Goal: Task Accomplishment & Management: Use online tool/utility

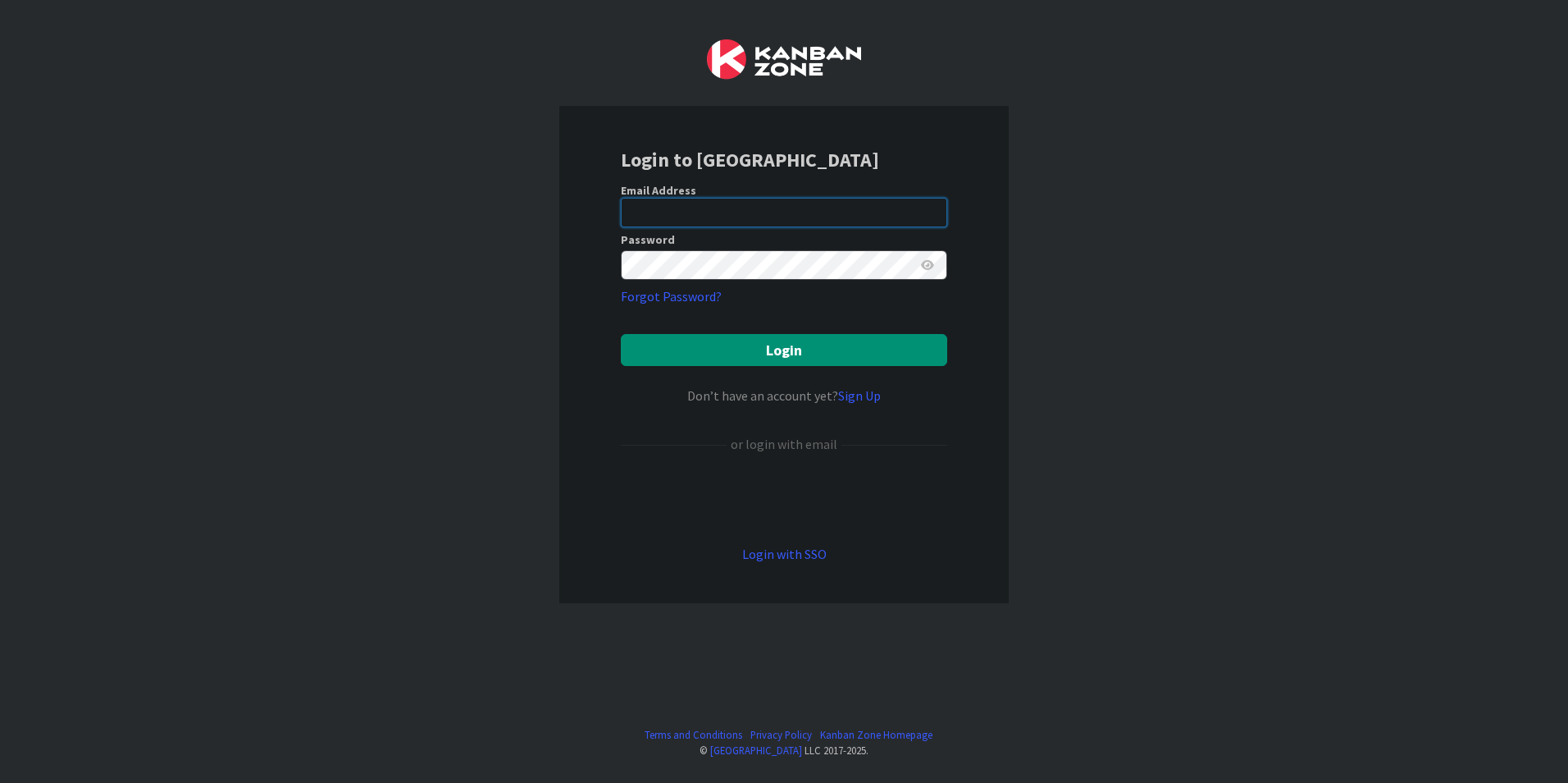
click at [753, 205] on input "email" at bounding box center [784, 212] width 326 height 29
type input "[PERSON_NAME][EMAIL_ADDRESS][DOMAIN_NAME]"
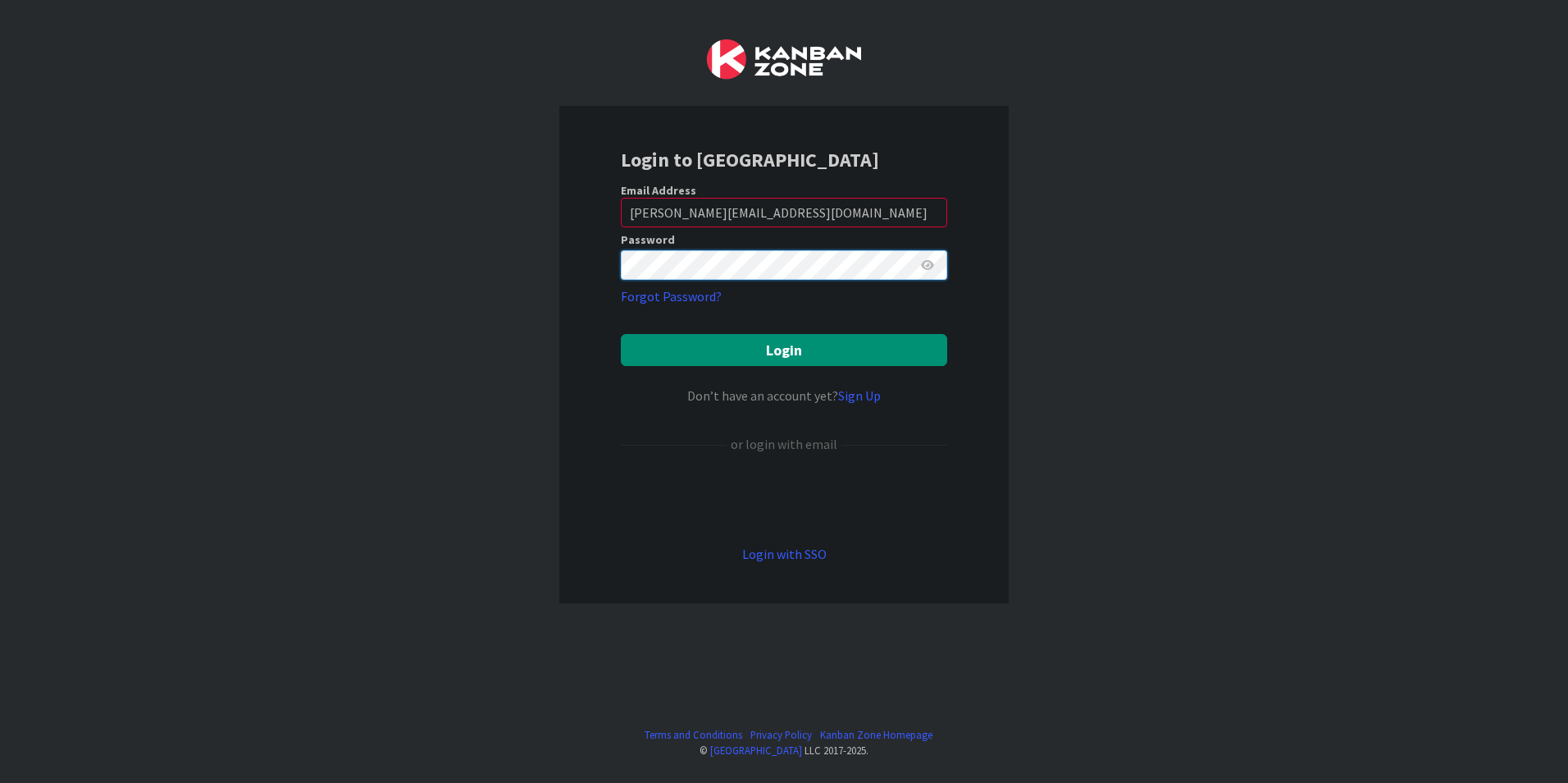
click at [621, 334] on button "Login" at bounding box center [784, 350] width 326 height 32
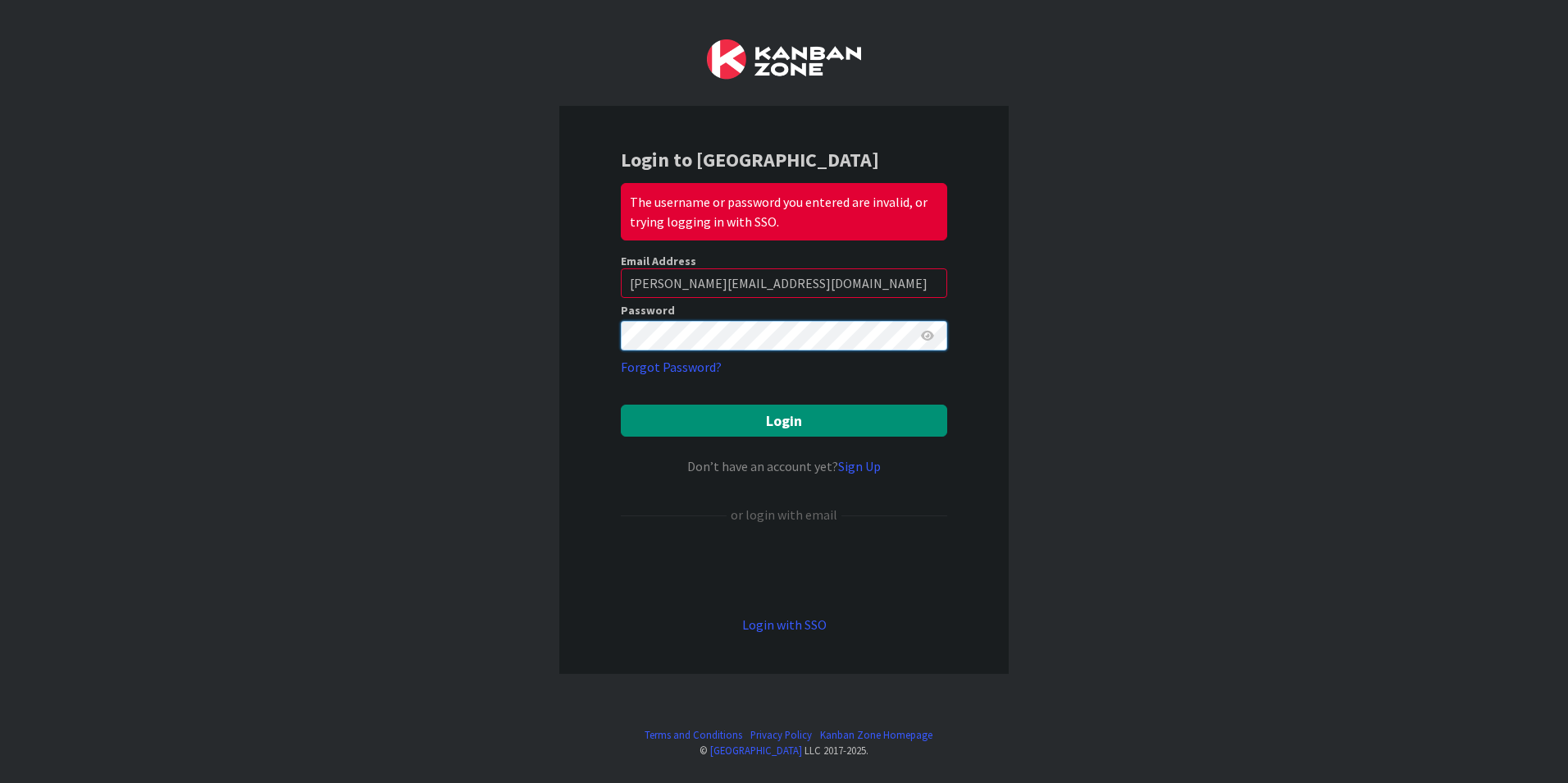
click at [508, 332] on div "Login to Kanban Zone The username or password you entered are invalid, or tryin…" at bounding box center [784, 392] width 1568 height 783
click at [621, 405] on button "Login" at bounding box center [784, 421] width 326 height 32
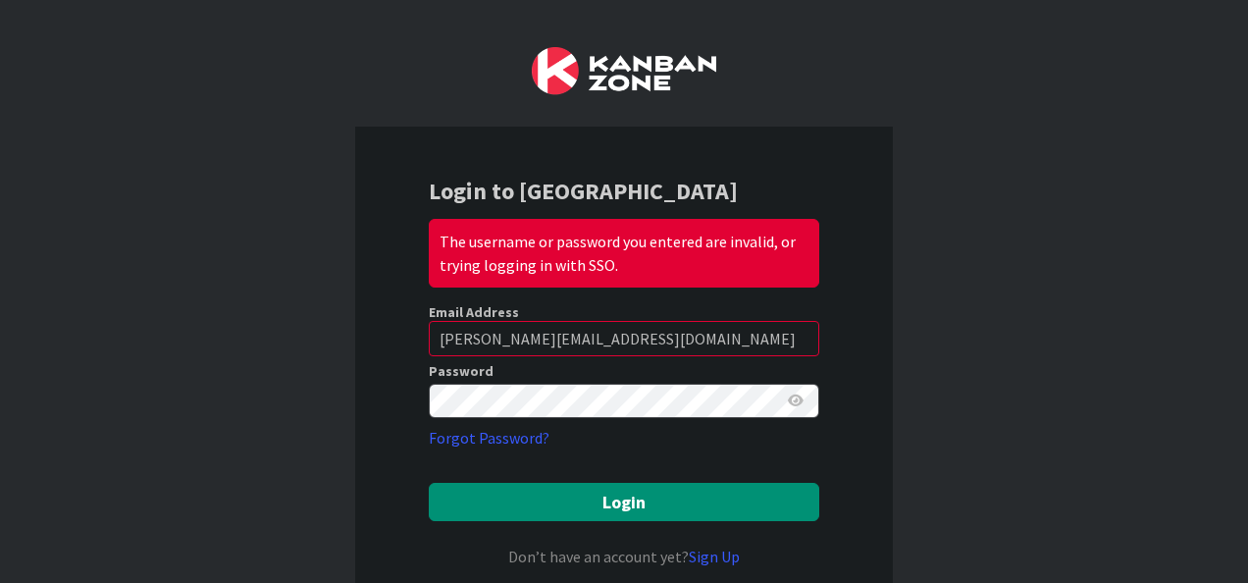
click at [789, 400] on icon at bounding box center [796, 400] width 16 height 14
click at [789, 400] on icon at bounding box center [795, 400] width 18 height 14
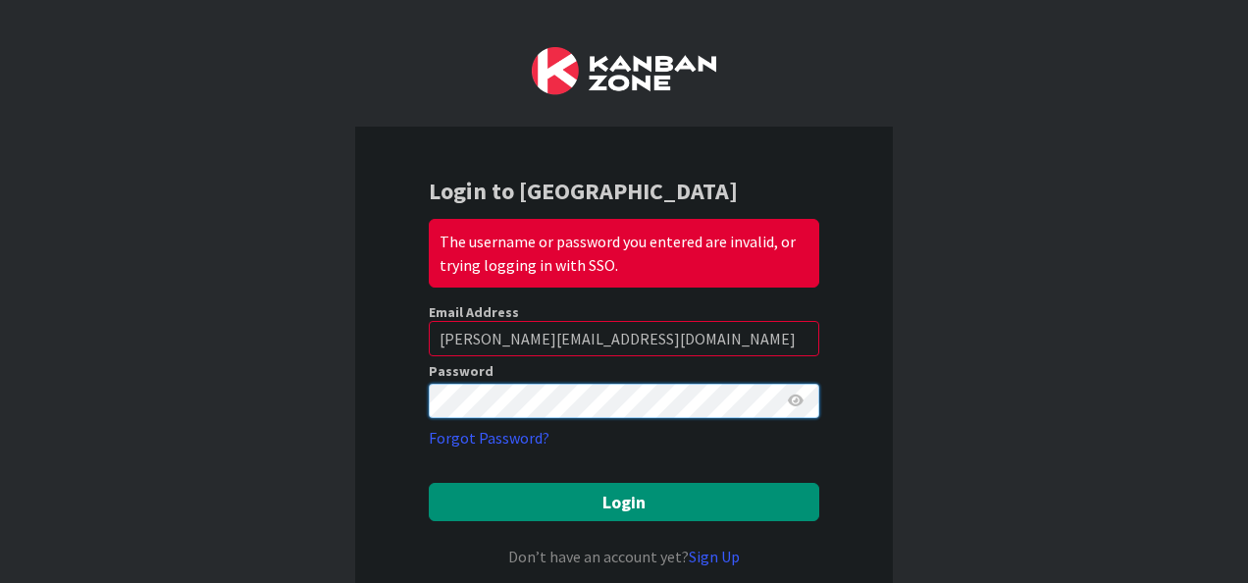
click at [270, 397] on div "Login to Kanban Zone The username or password you entered are invalid, or tryin…" at bounding box center [624, 291] width 1248 height 583
click at [429, 483] on button "Login" at bounding box center [624, 502] width 390 height 38
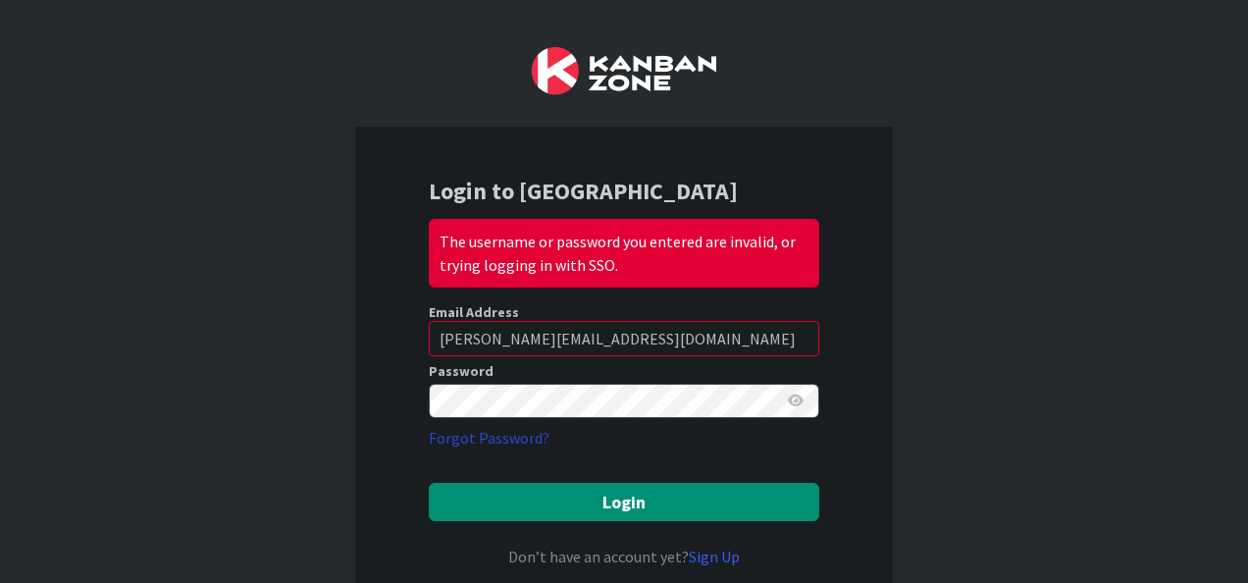
click at [490, 433] on link "Forgot Password?" at bounding box center [489, 438] width 121 height 24
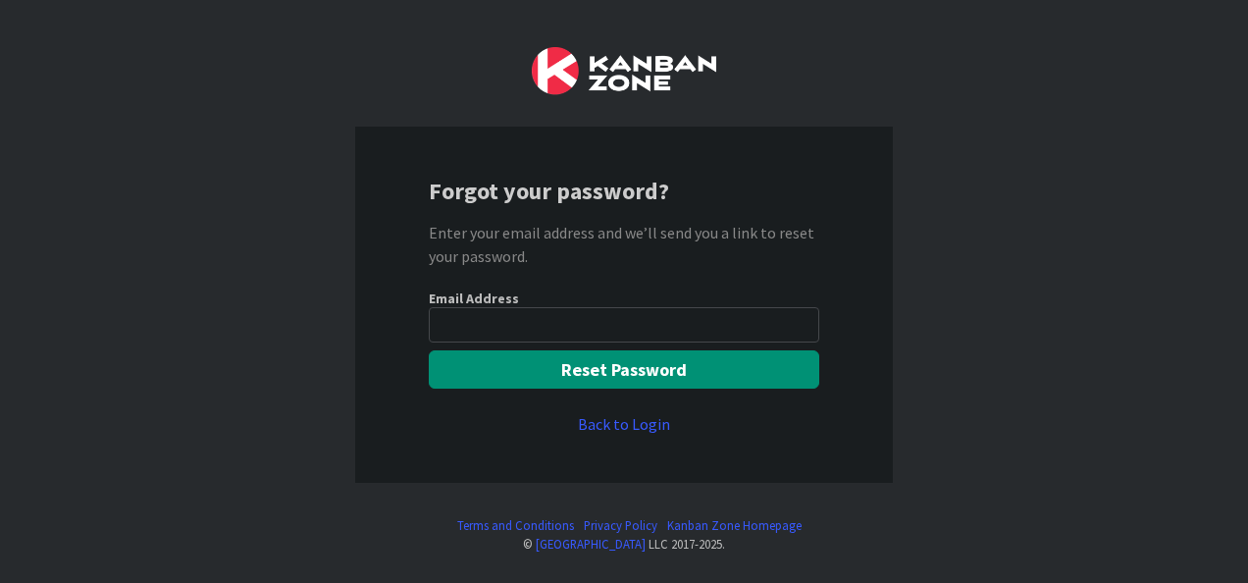
click at [522, 328] on input "email" at bounding box center [624, 324] width 390 height 35
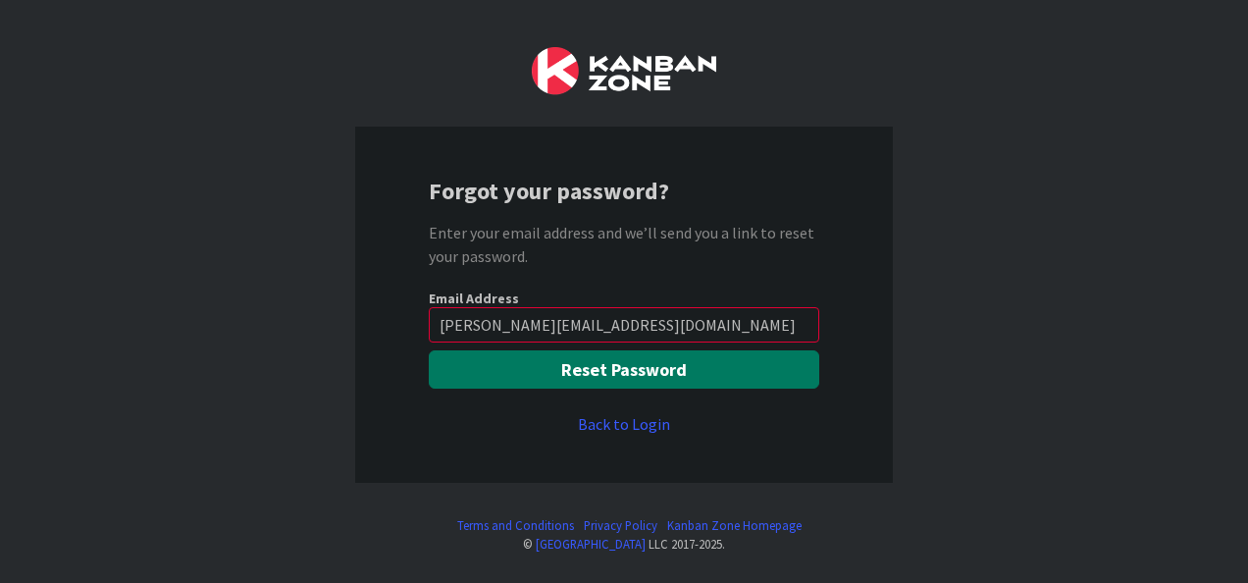
type input "[PERSON_NAME][EMAIL_ADDRESS][DOMAIN_NAME]"
click at [651, 368] on button "Reset Password" at bounding box center [624, 369] width 390 height 38
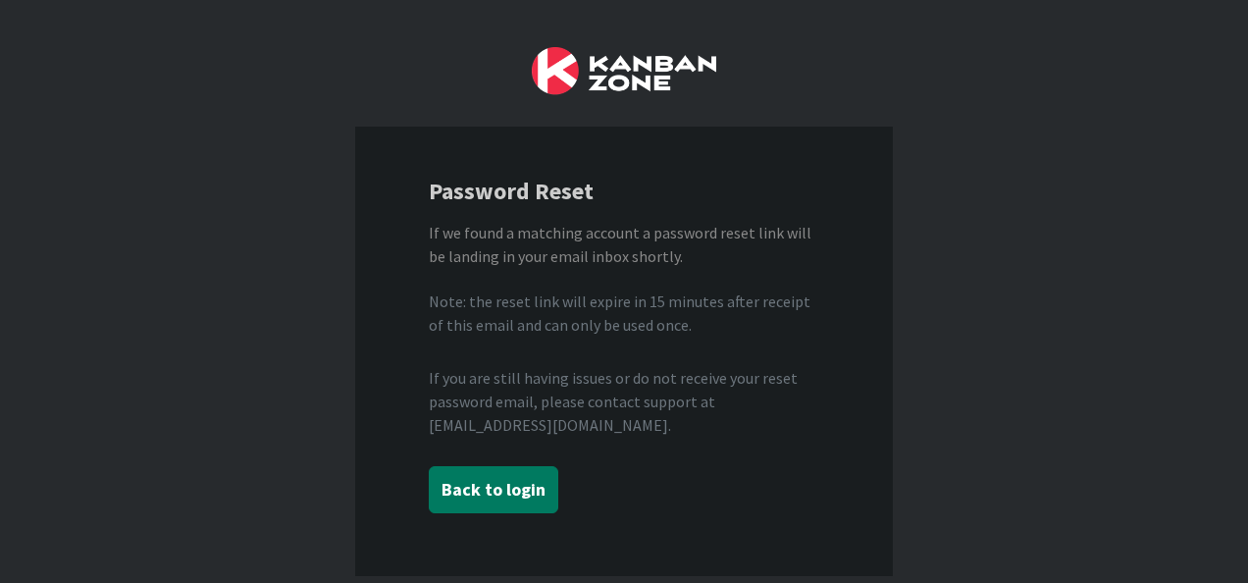
click at [520, 494] on button "Back to login" at bounding box center [493, 489] width 129 height 47
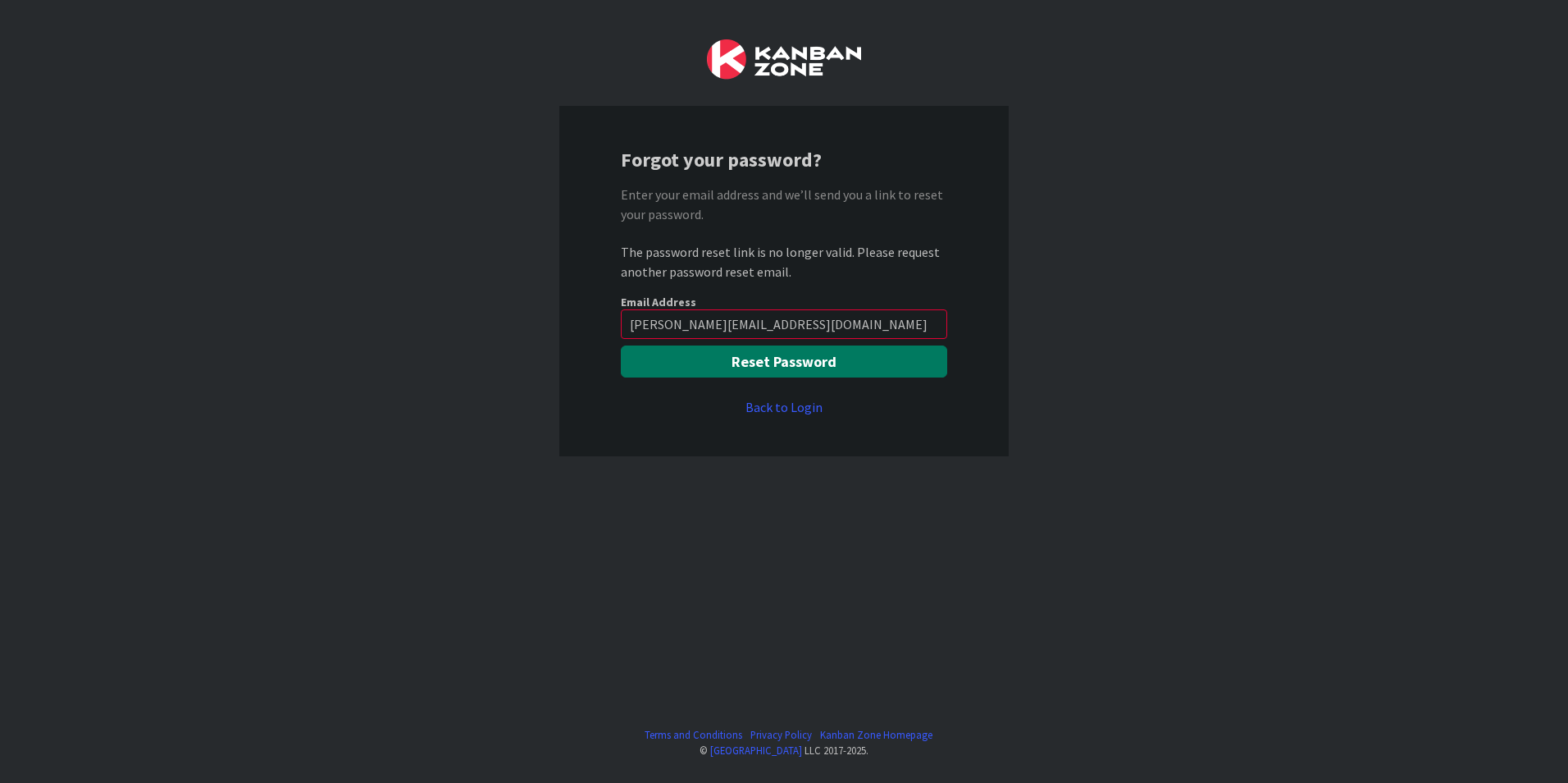
type input "[PERSON_NAME][EMAIL_ADDRESS][DOMAIN_NAME]"
click at [794, 359] on button "Reset Password" at bounding box center [784, 361] width 326 height 32
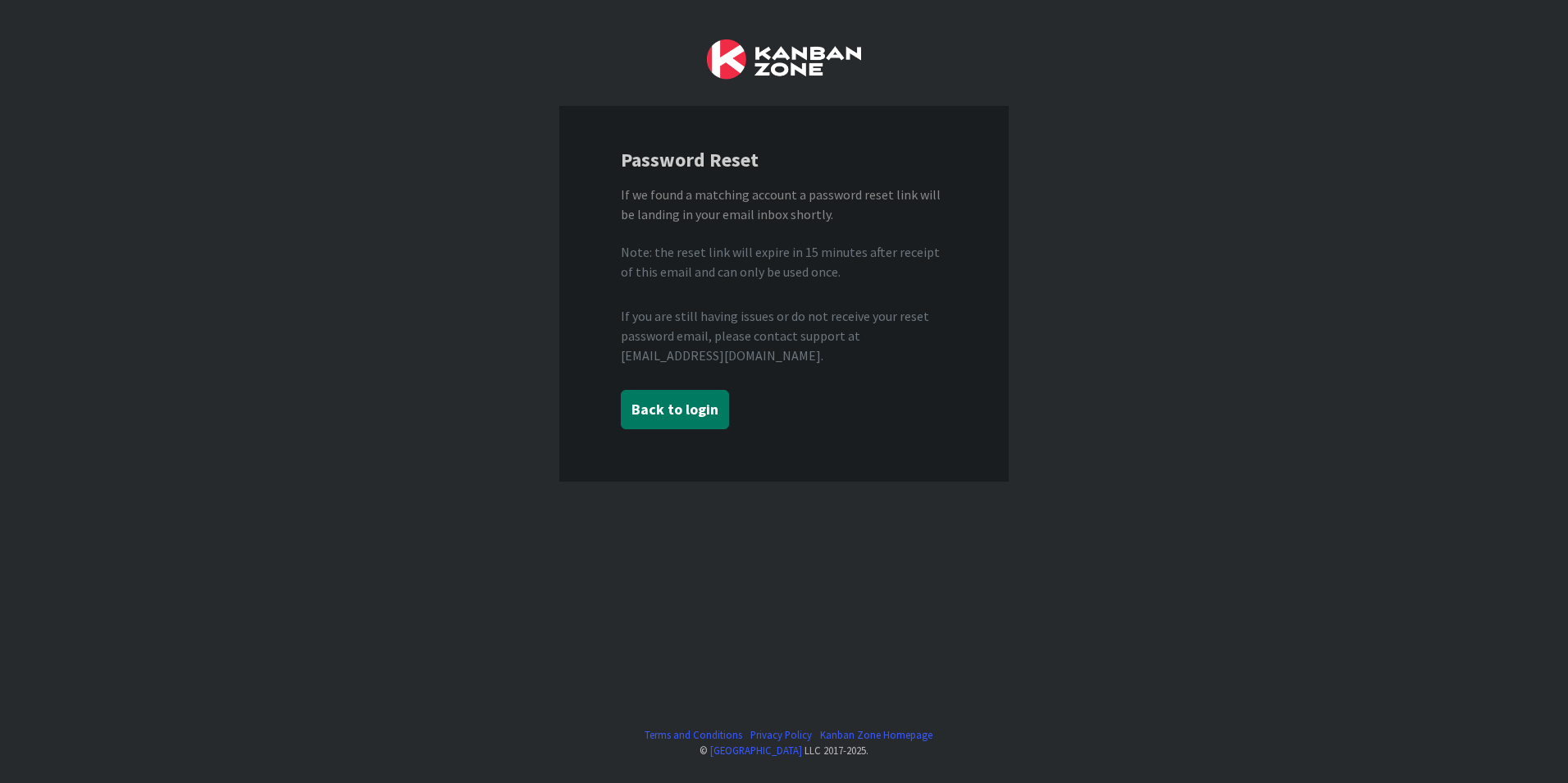
click at [705, 410] on button "Back to login" at bounding box center [674, 409] width 108 height 39
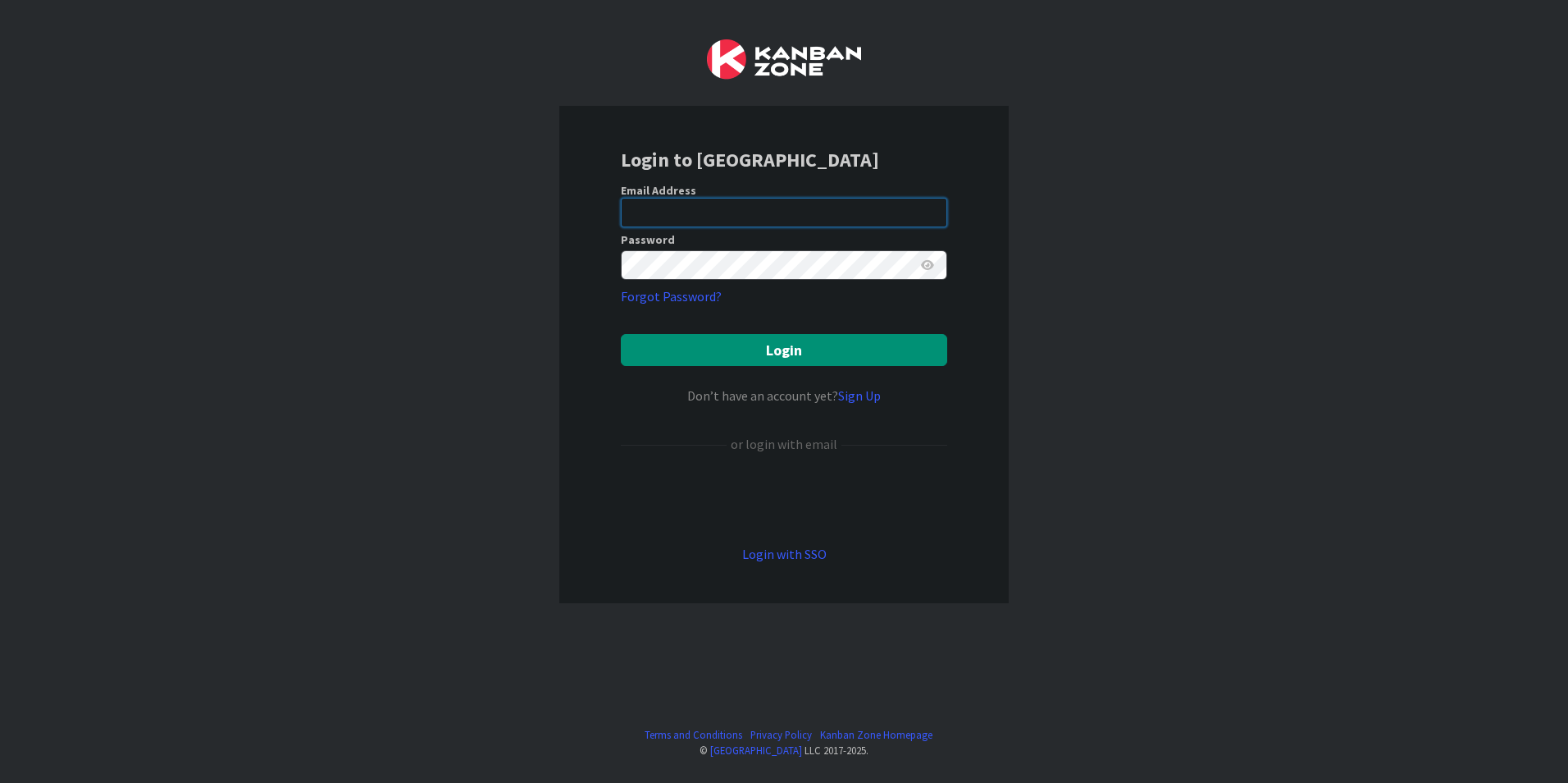
click at [682, 216] on input "email" at bounding box center [784, 212] width 326 height 29
type input "[PERSON_NAME][EMAIL_ADDRESS][DOMAIN_NAME]"
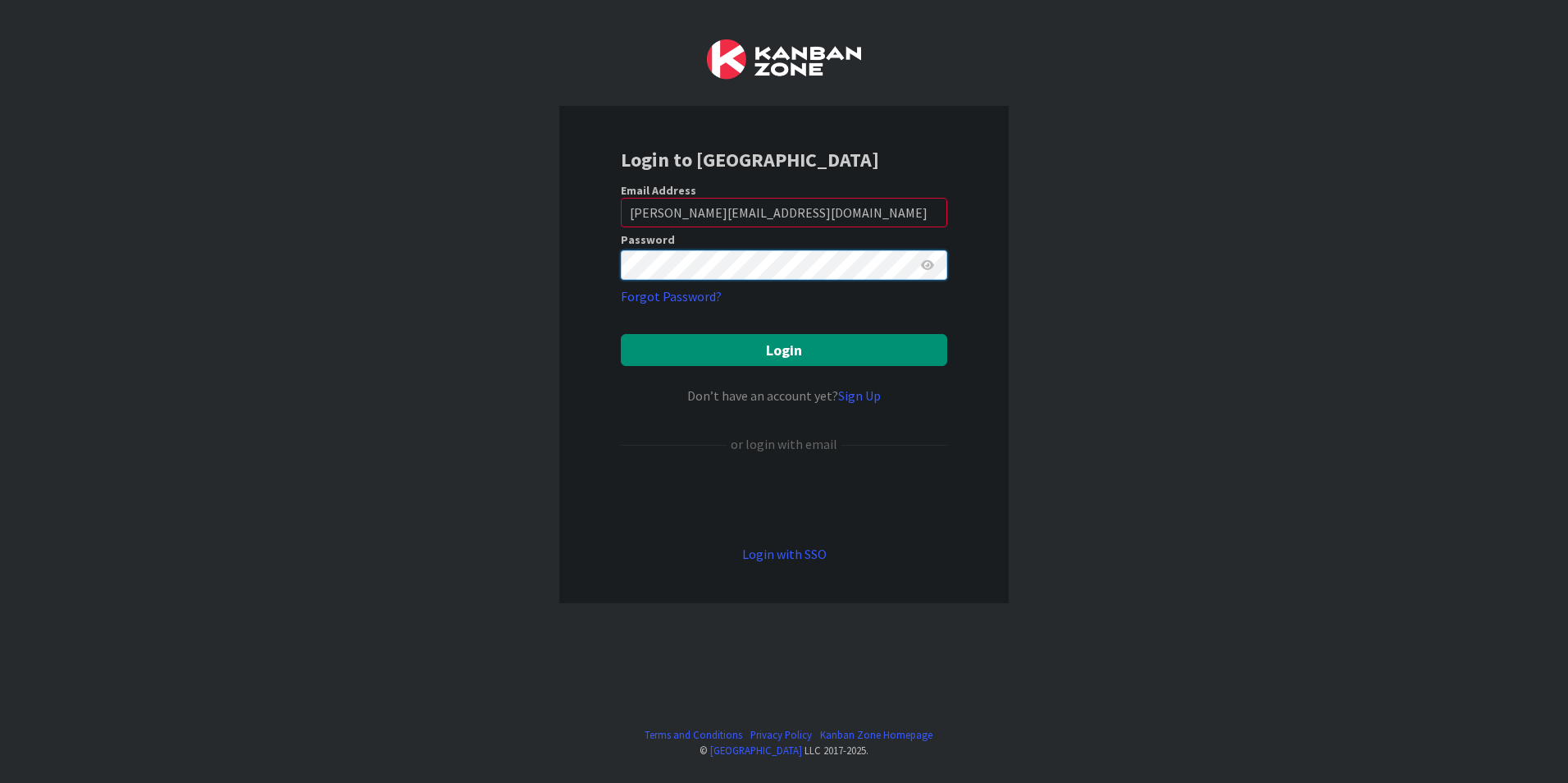
click at [621, 334] on button "Login" at bounding box center [784, 350] width 326 height 32
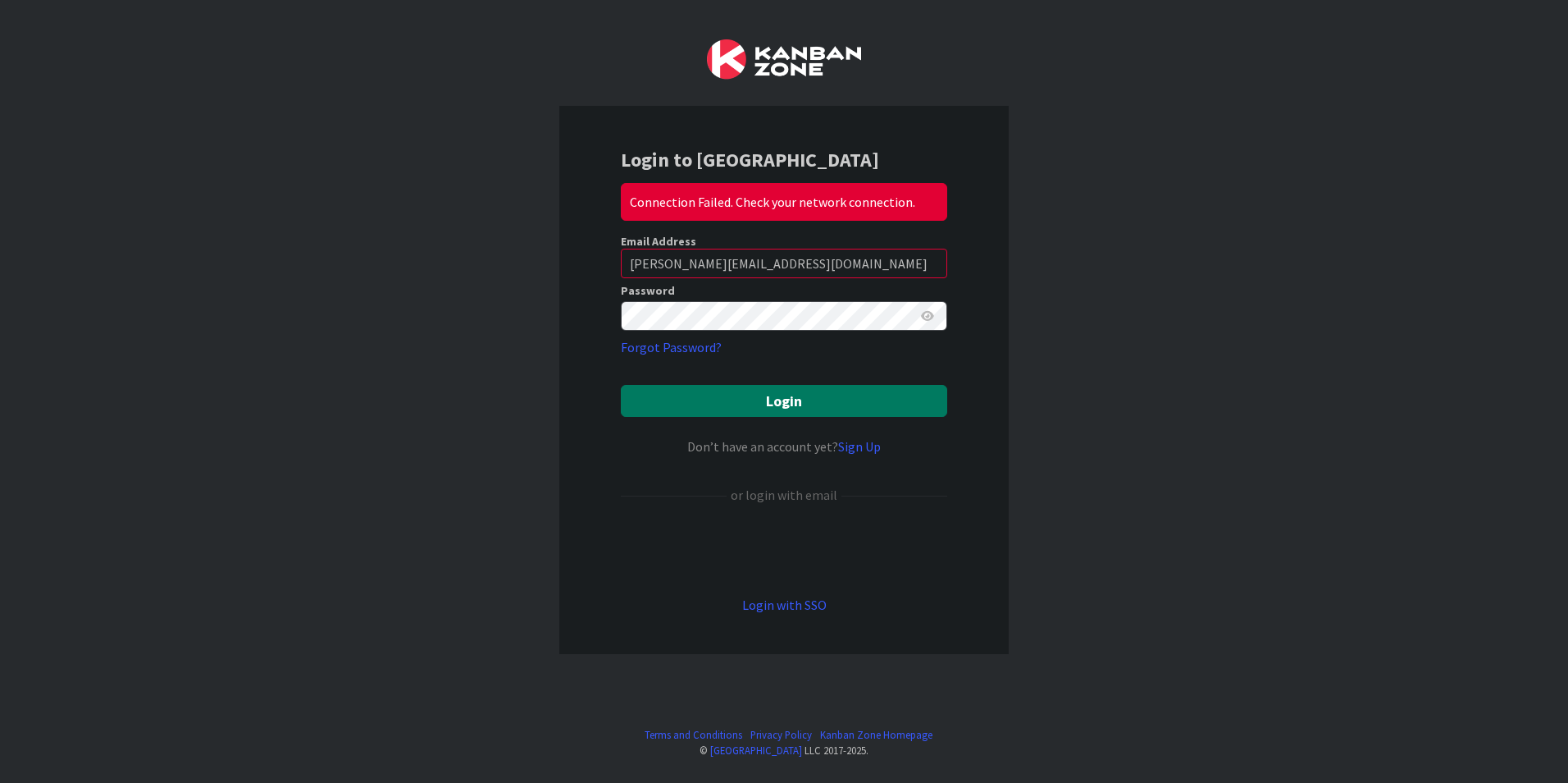
click at [815, 403] on button "Login" at bounding box center [784, 401] width 326 height 32
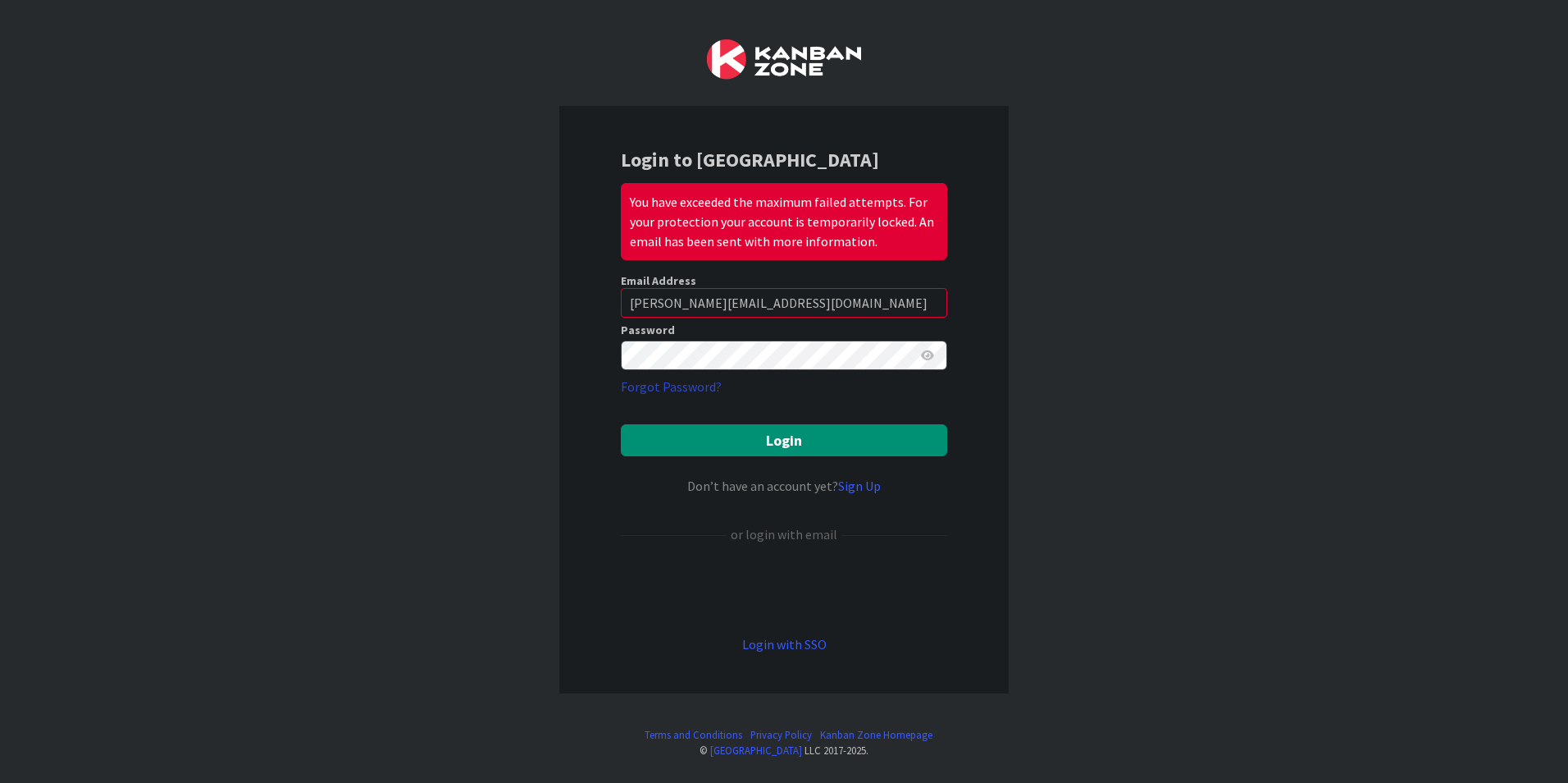
click at [691, 388] on link "Forgot Password?" at bounding box center [671, 386] width 101 height 20
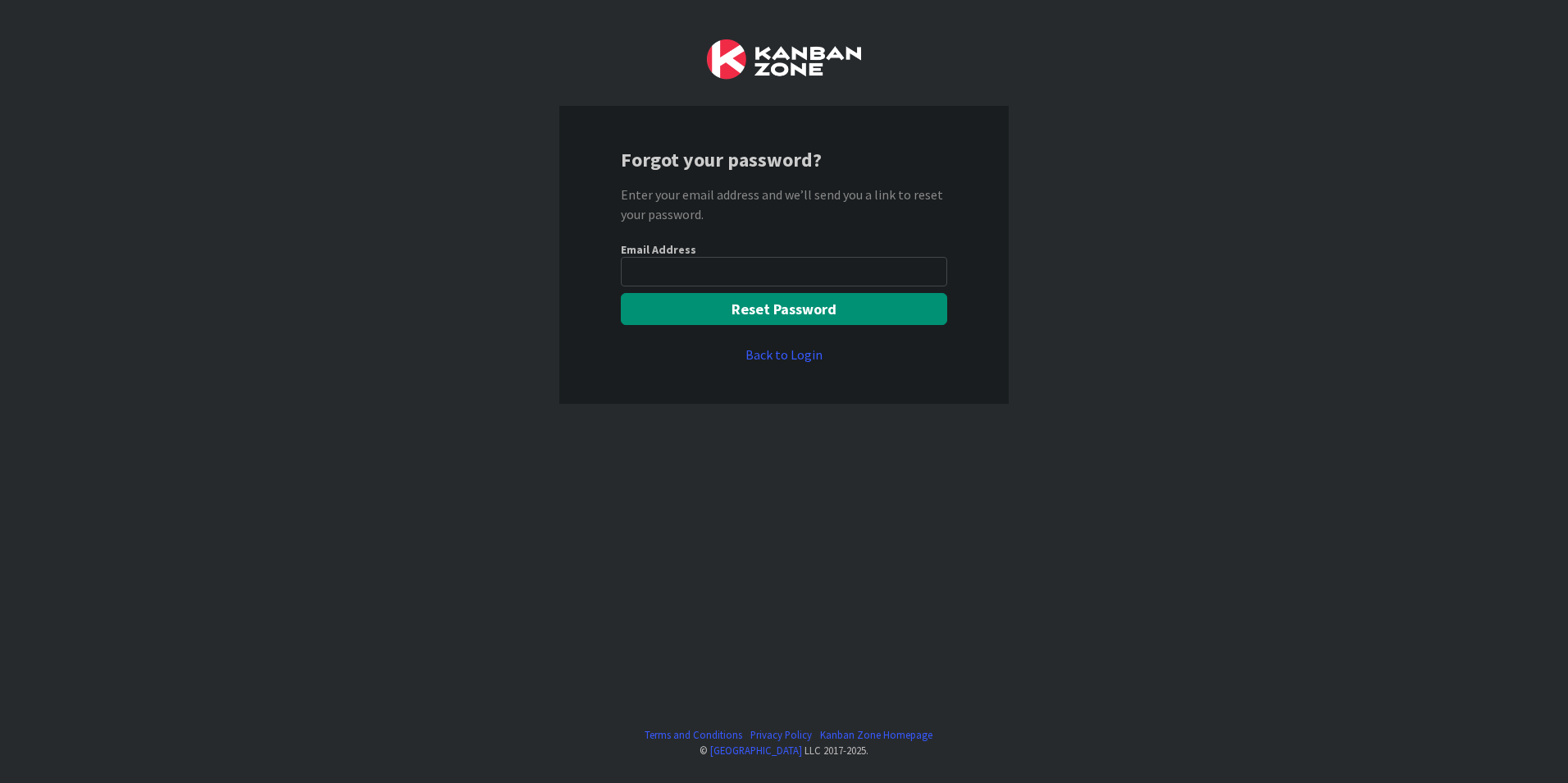
click at [697, 269] on input "email" at bounding box center [784, 271] width 326 height 29
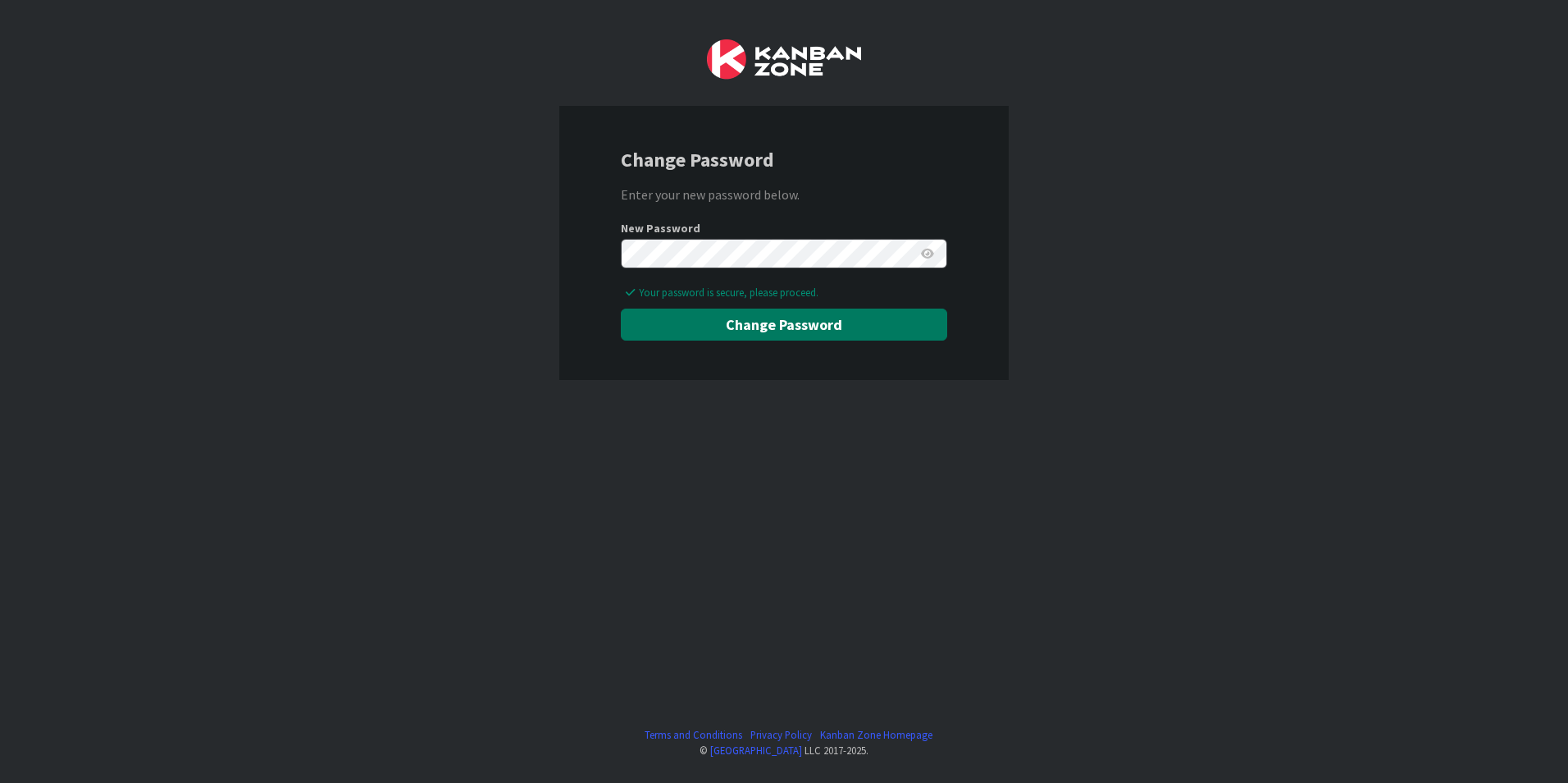
click at [823, 318] on button "Change Password" at bounding box center [784, 325] width 326 height 32
click at [782, 325] on button "Change Password" at bounding box center [784, 325] width 326 height 32
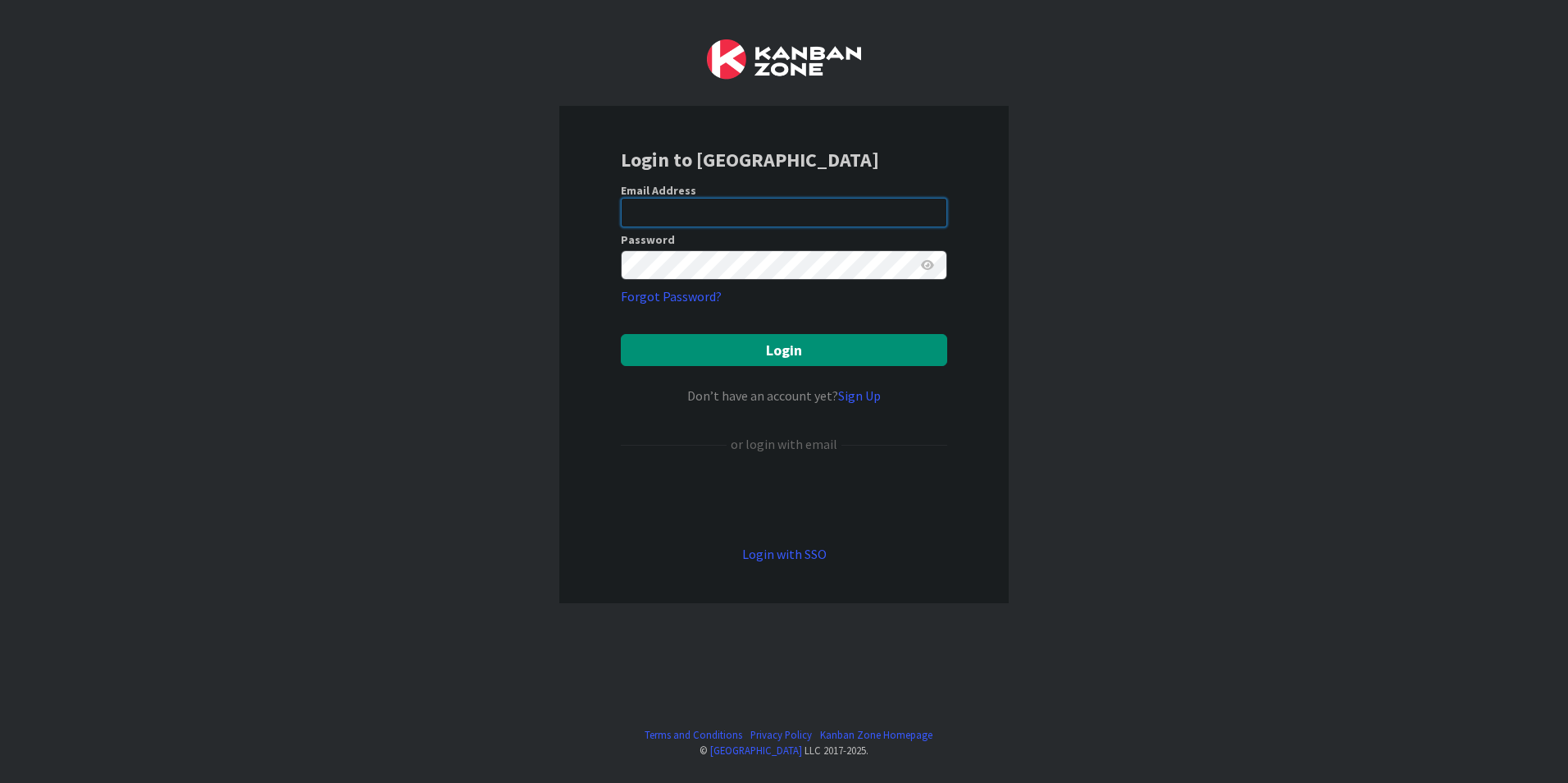
click at [779, 212] on input "email" at bounding box center [784, 212] width 326 height 29
type input "[PERSON_NAME][EMAIL_ADDRESS][DOMAIN_NAME]"
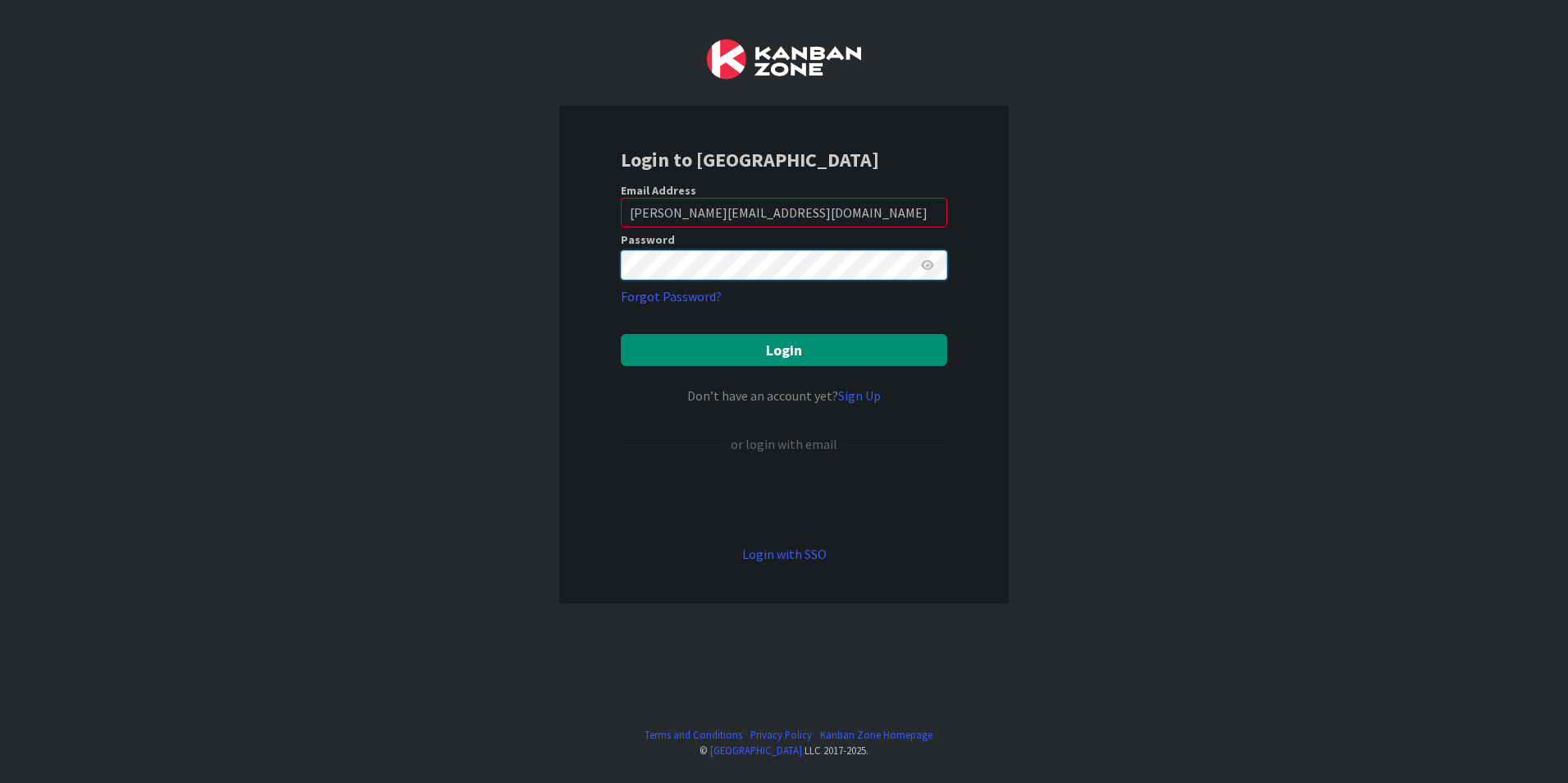
click at [621, 334] on button "Login" at bounding box center [784, 350] width 326 height 32
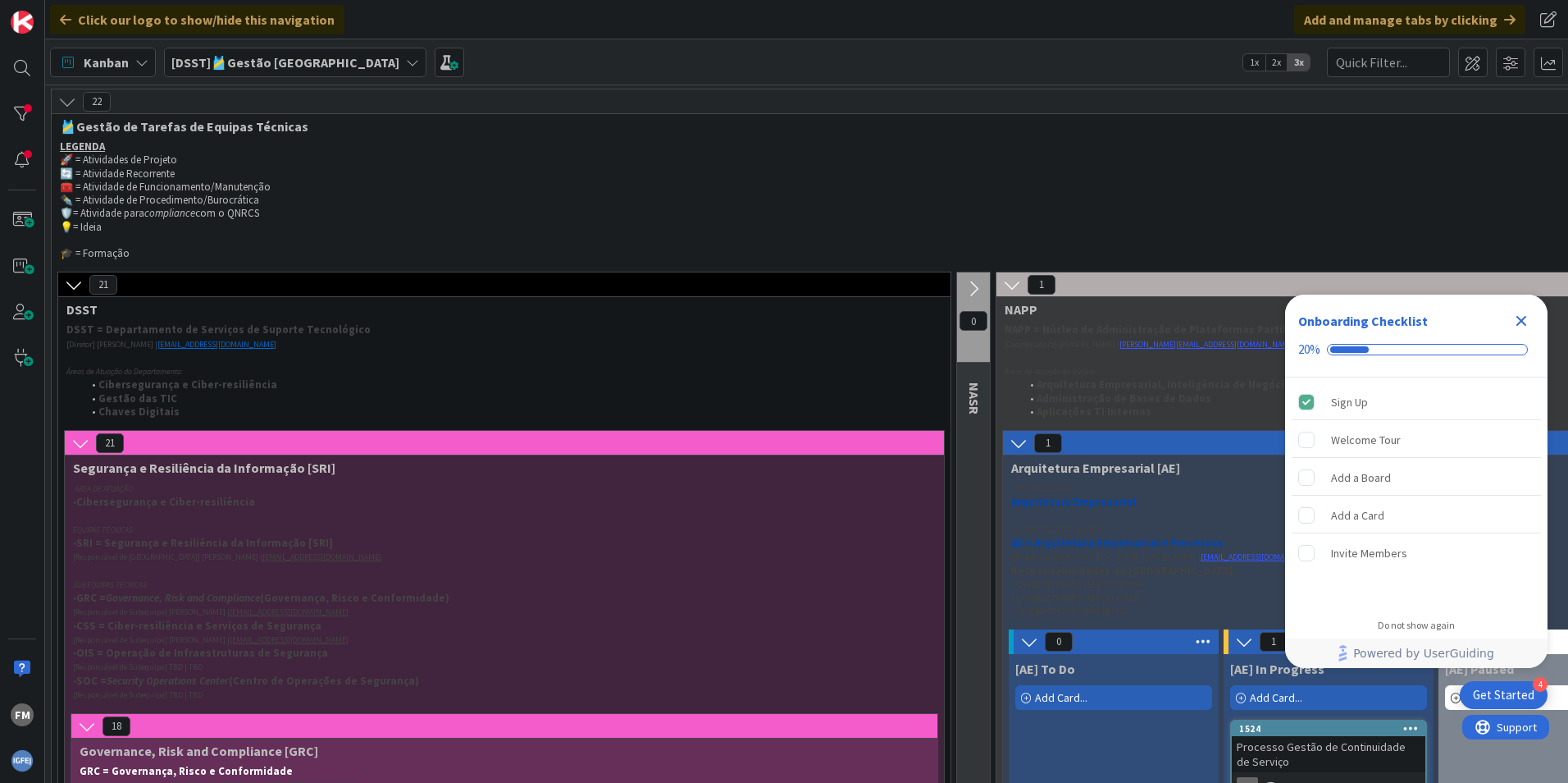
click at [1525, 320] on icon "Close Checklist" at bounding box center [1522, 321] width 20 height 20
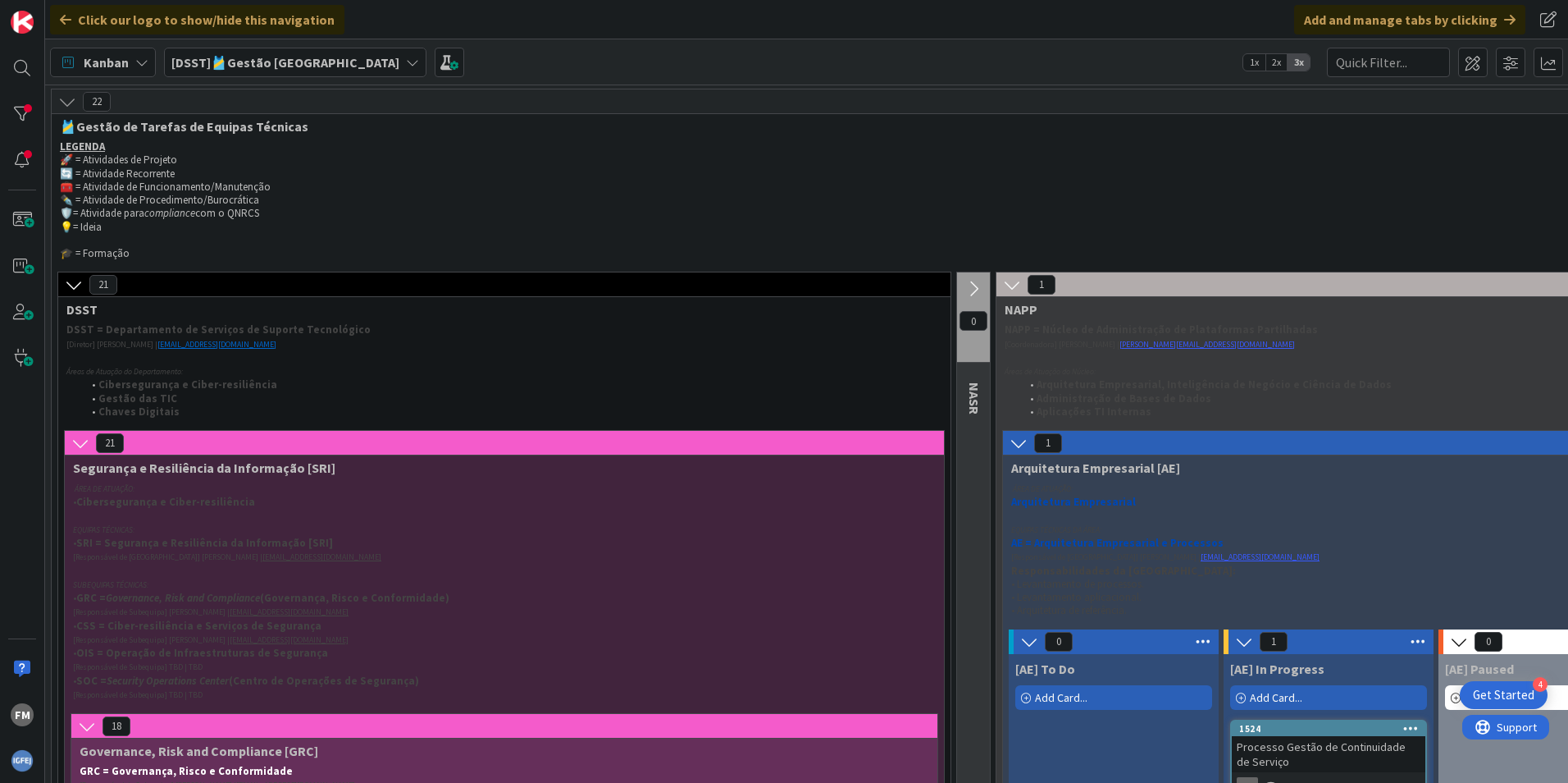
click at [289, 61] on b "[DSST]🎽Gestão [GEOGRAPHIC_DATA]" at bounding box center [285, 63] width 228 height 17
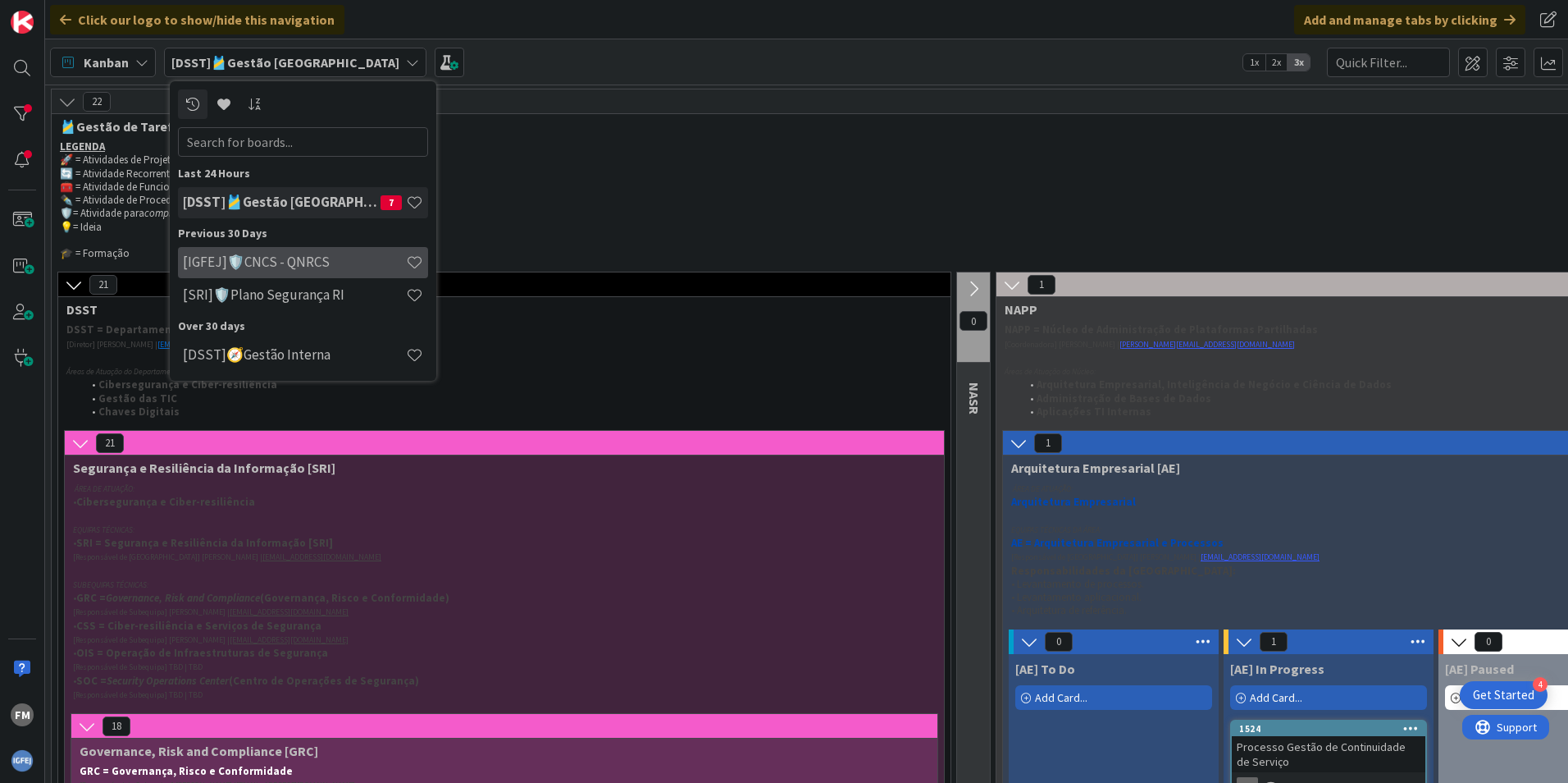
click at [276, 252] on div "[IGFEJ]🛡️CNCS - QNRCS" at bounding box center [303, 262] width 250 height 31
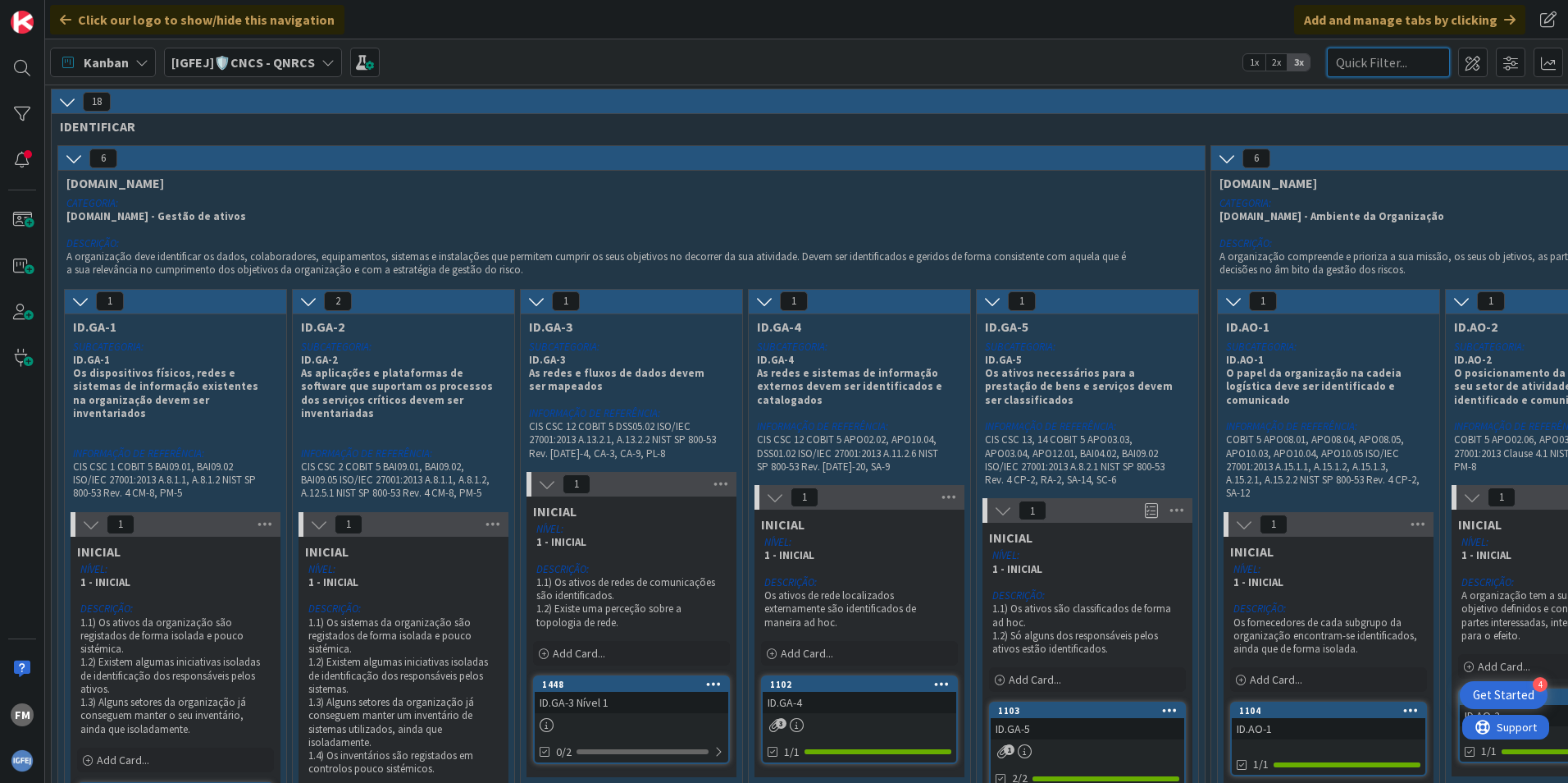
click at [1366, 62] on input "text" at bounding box center [1388, 62] width 123 height 29
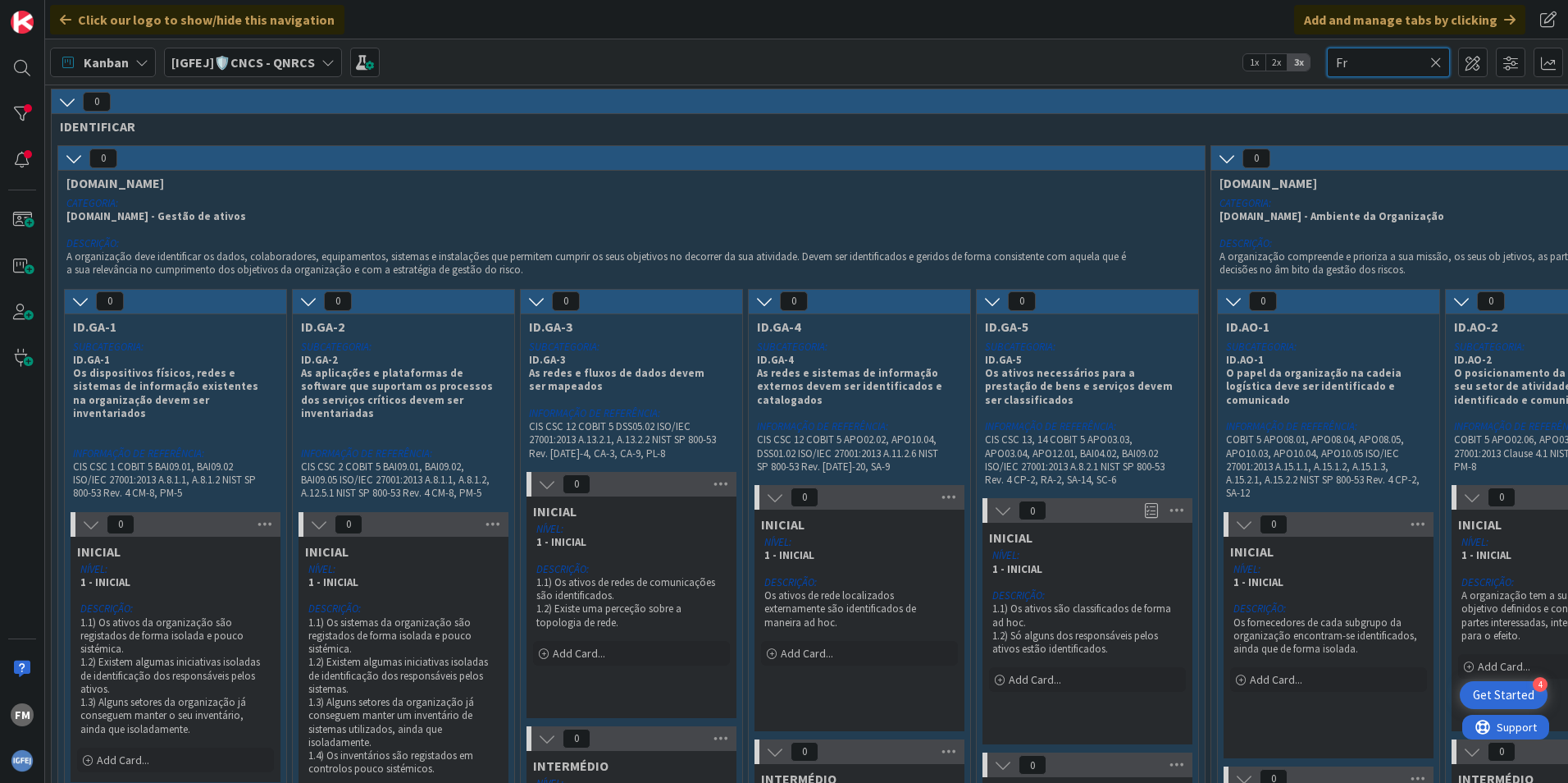
type input "F"
type input "L"
type input "[PERSON_NAME]"
click at [353, 59] on span at bounding box center [365, 62] width 29 height 29
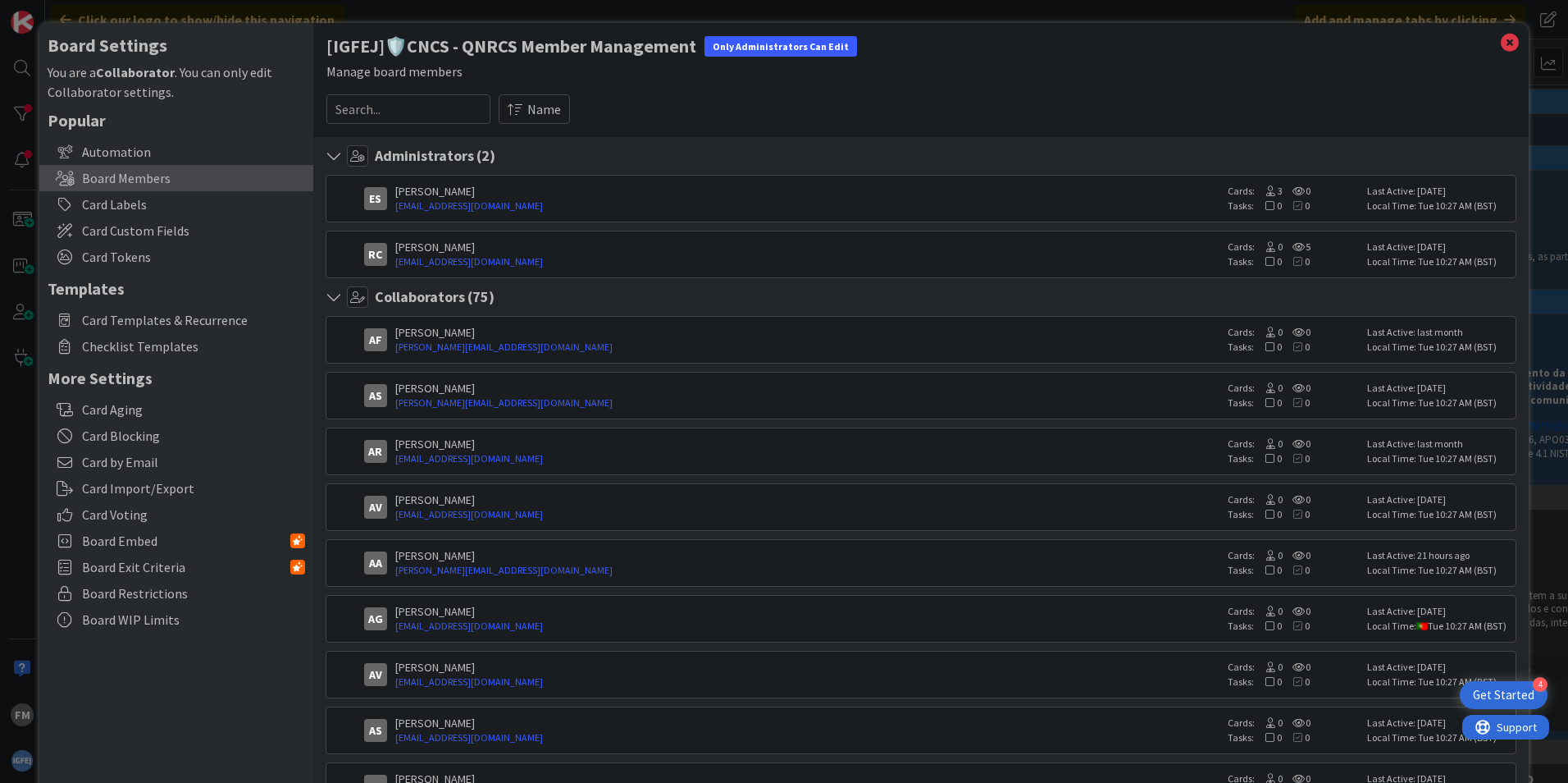
click at [352, 112] on input at bounding box center [408, 109] width 164 height 29
click at [1501, 39] on icon at bounding box center [1509, 42] width 21 height 23
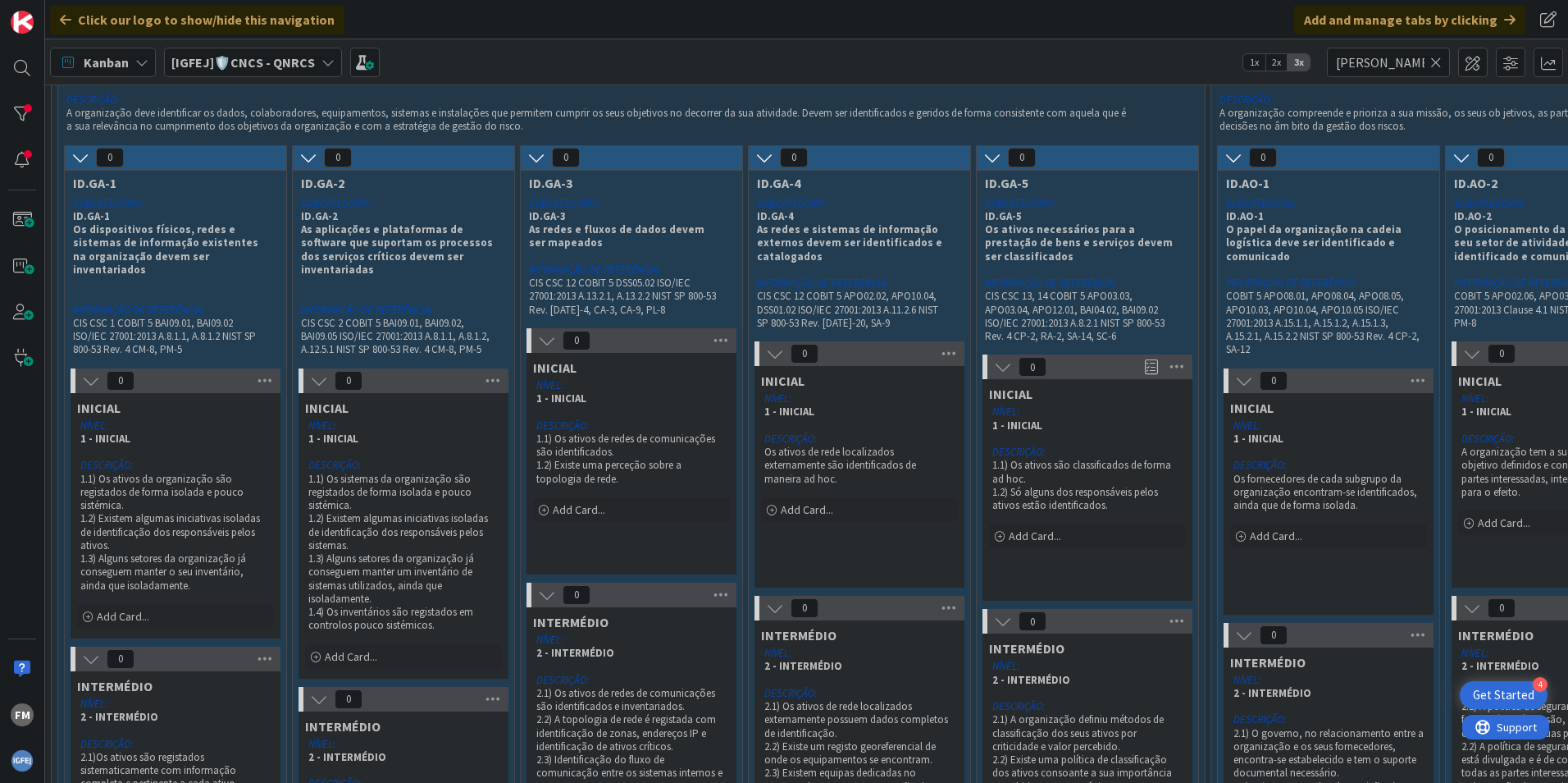
scroll to position [164, 0]
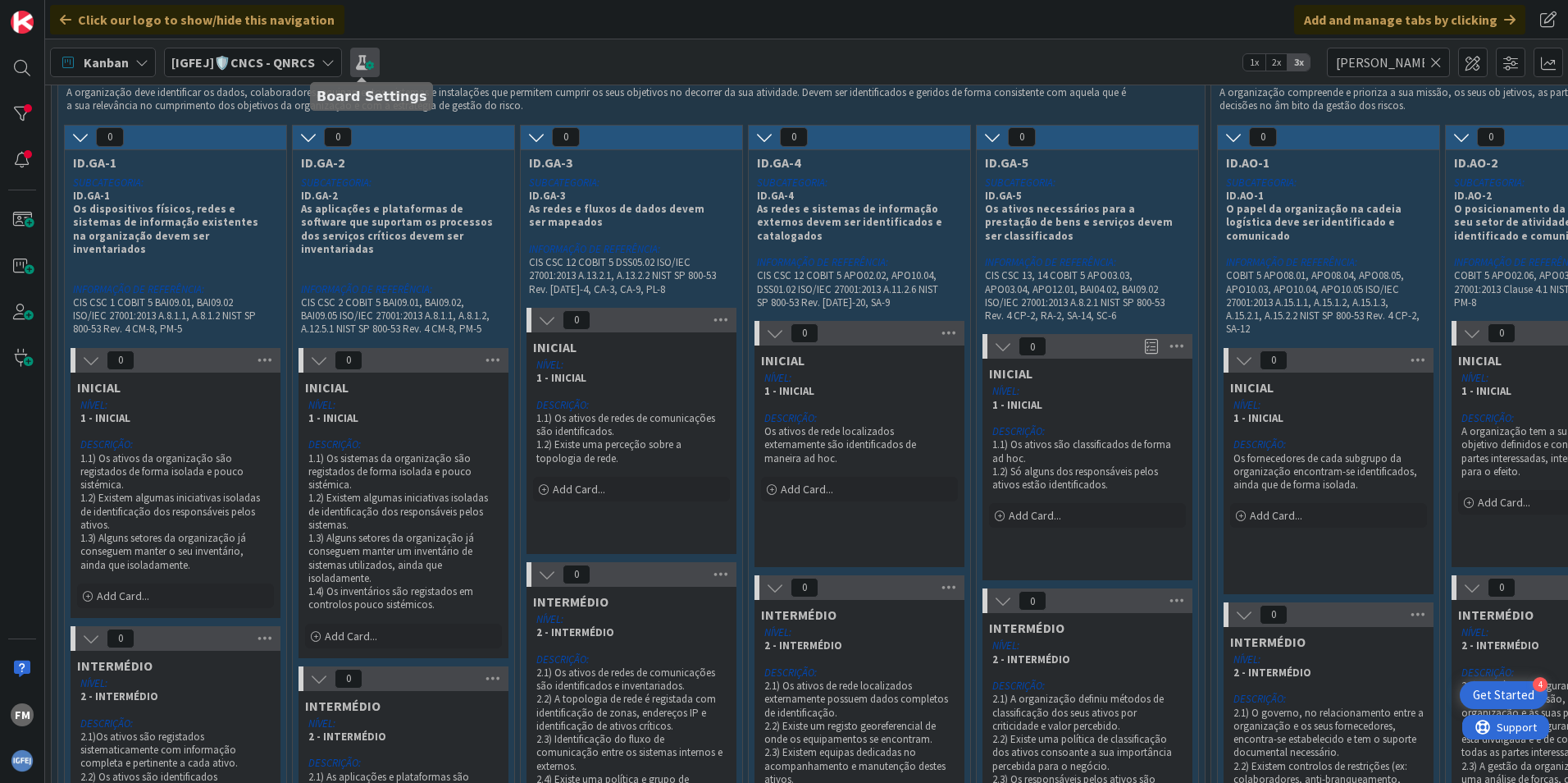
click at [361, 66] on span at bounding box center [365, 62] width 29 height 29
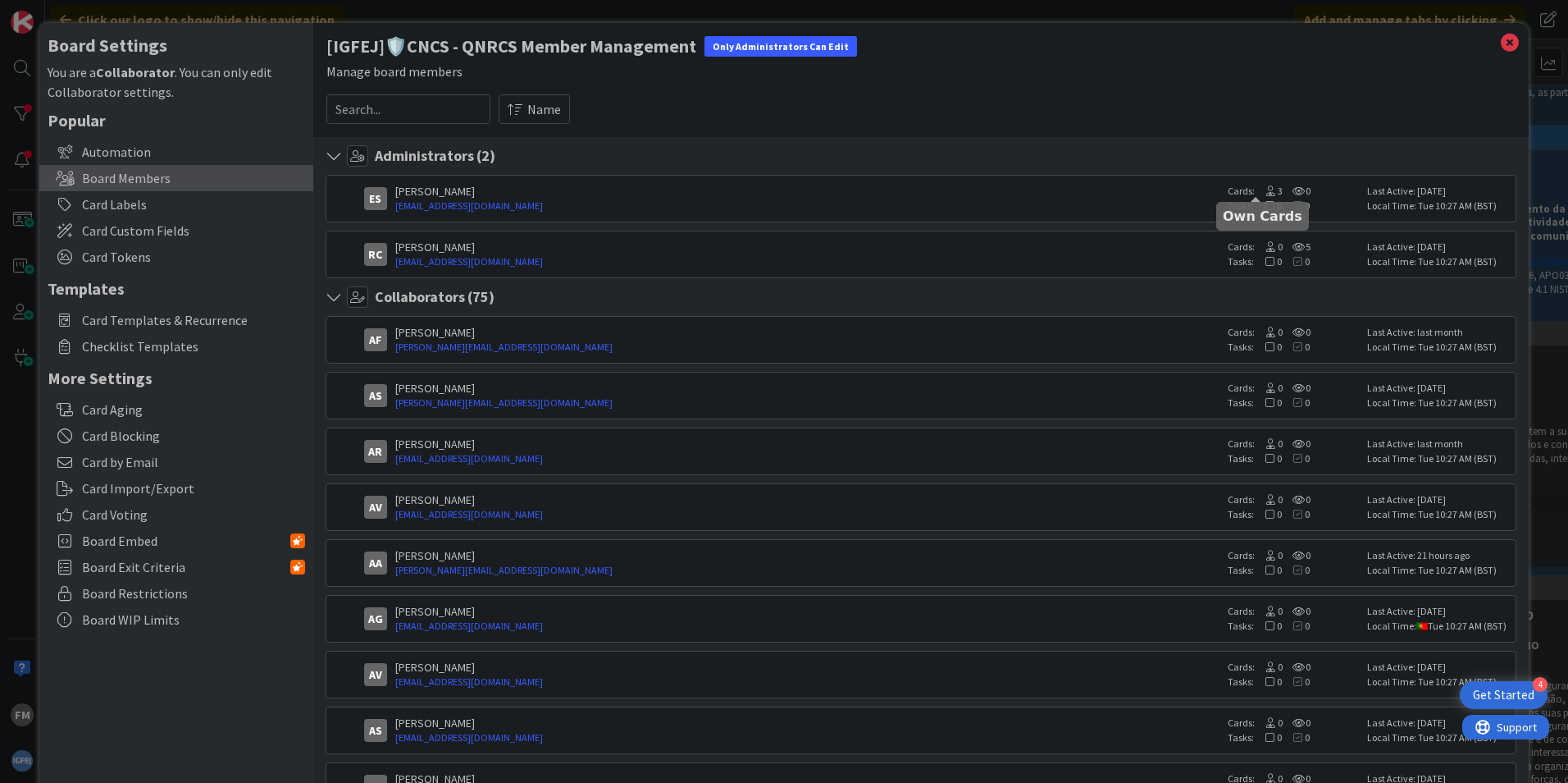
click at [1263, 191] on icon at bounding box center [1270, 192] width 15 height 10
click at [1265, 190] on span "3" at bounding box center [1269, 191] width 28 height 13
click at [1264, 194] on icon at bounding box center [1270, 192] width 15 height 10
click at [1152, 196] on div "[PERSON_NAME]" at bounding box center [808, 192] width 825 height 15
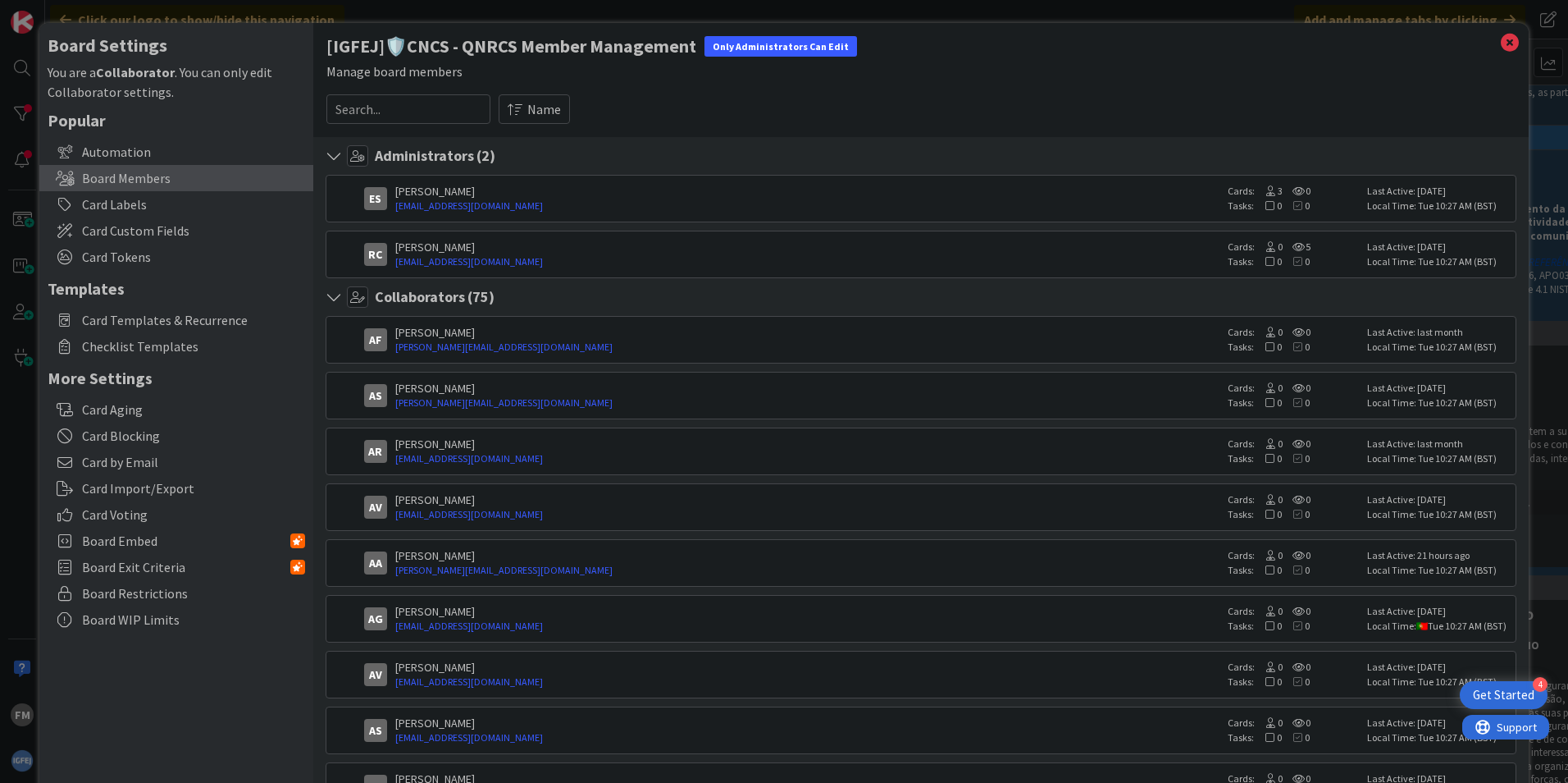
click at [1387, 204] on div "Local Time: Tue 10:27 AM (BST)" at bounding box center [1439, 206] width 144 height 15
click at [1291, 243] on icon at bounding box center [1299, 247] width 15 height 10
click at [458, 100] on input at bounding box center [408, 109] width 164 height 29
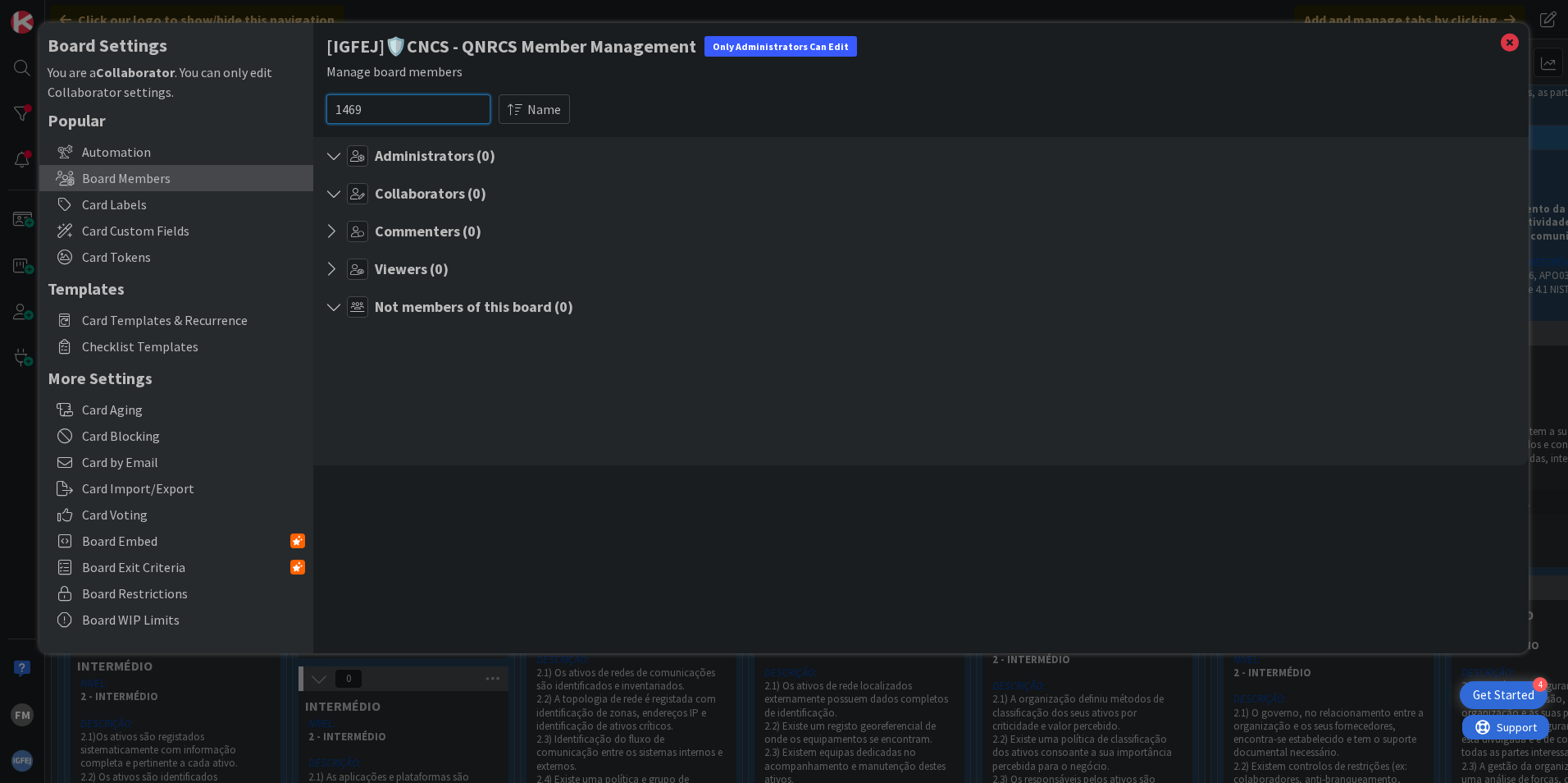
type input "1469"
click at [532, 107] on span "Name" at bounding box center [544, 110] width 33 height 20
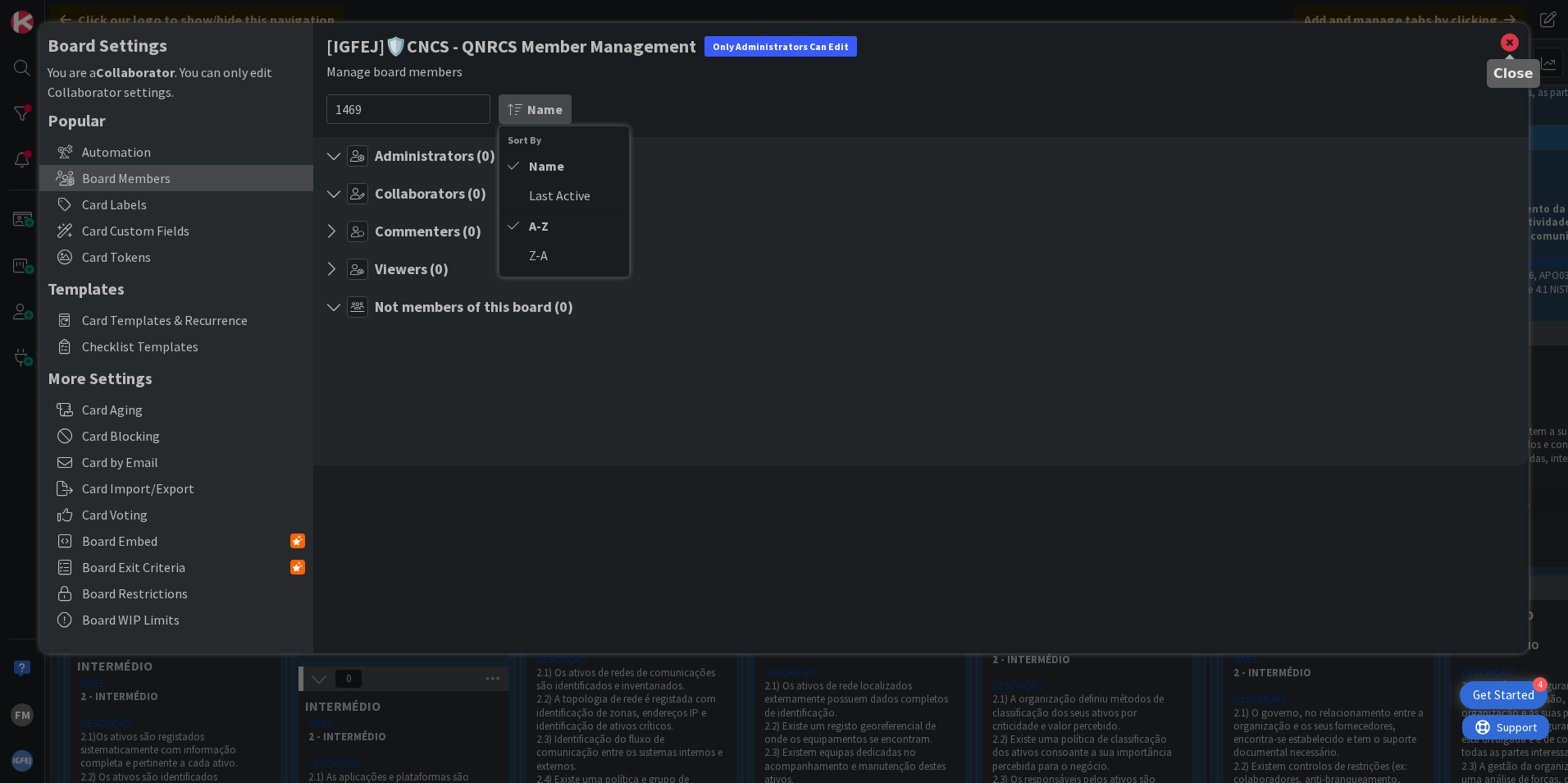
click at [1505, 48] on icon at bounding box center [1509, 42] width 21 height 23
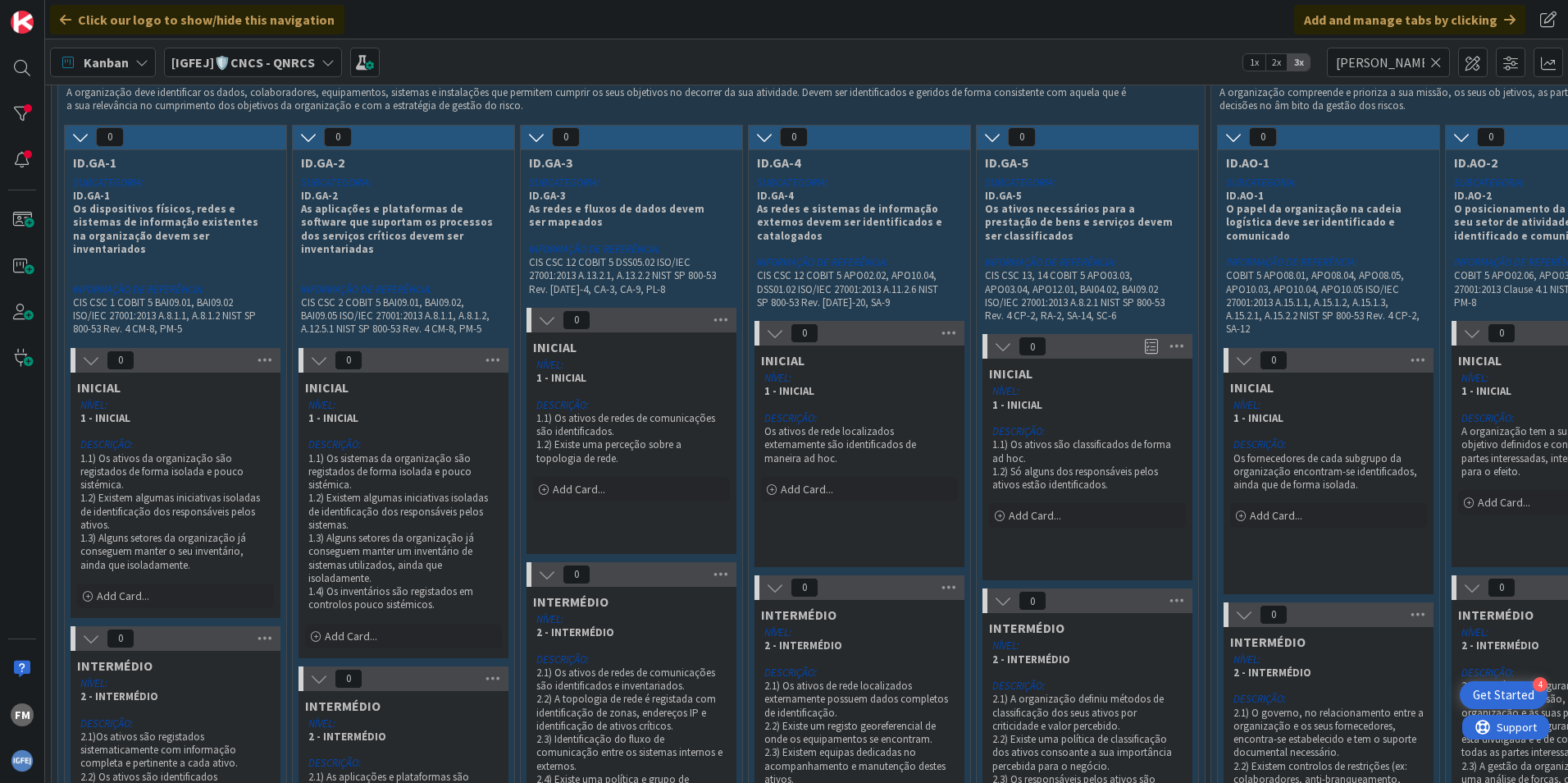
click at [1439, 61] on icon at bounding box center [1436, 63] width 12 height 15
click at [1413, 62] on input "text" at bounding box center [1388, 62] width 123 height 29
type input "1469"
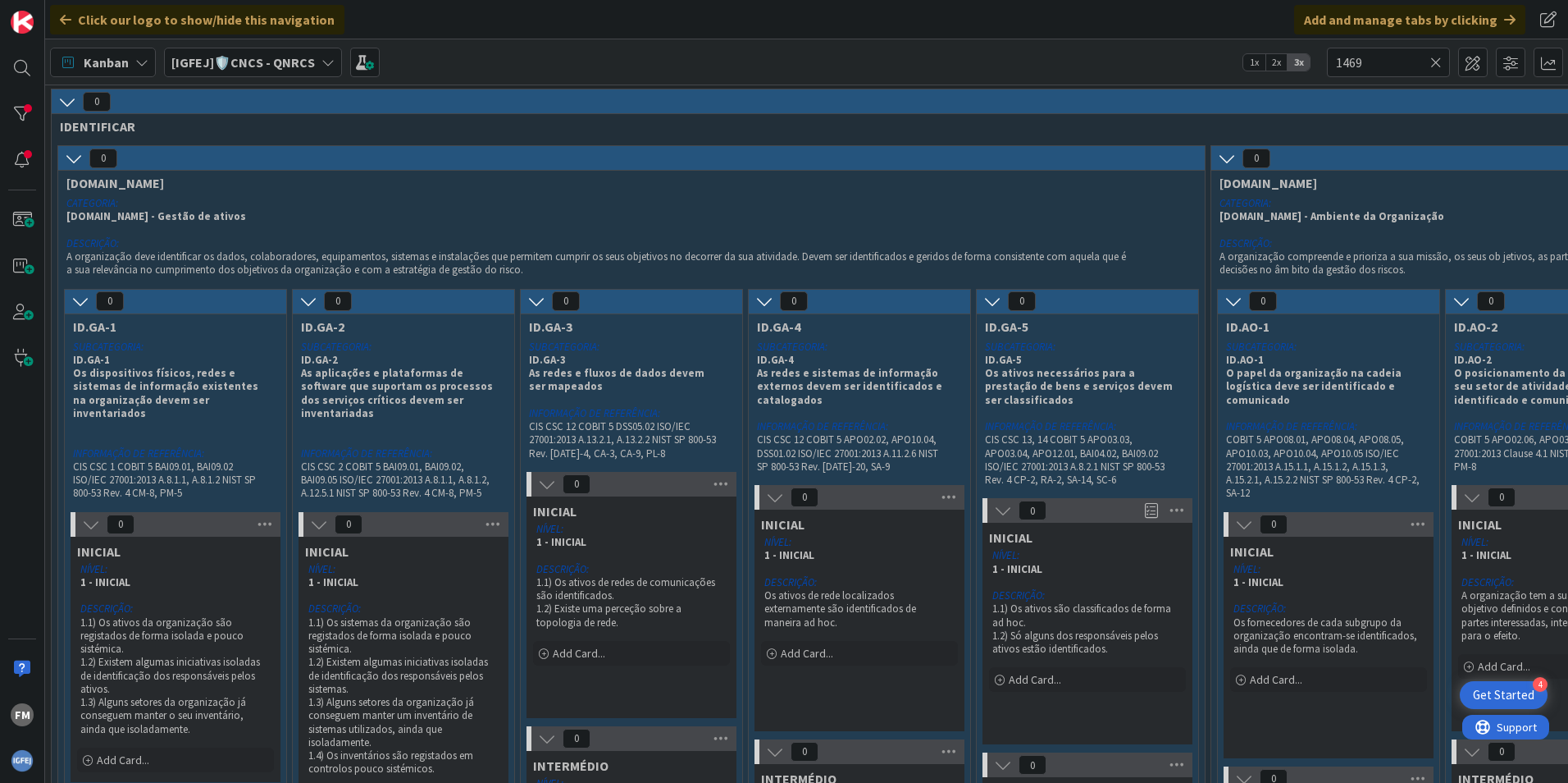
click at [67, 154] on icon at bounding box center [74, 158] width 18 height 18
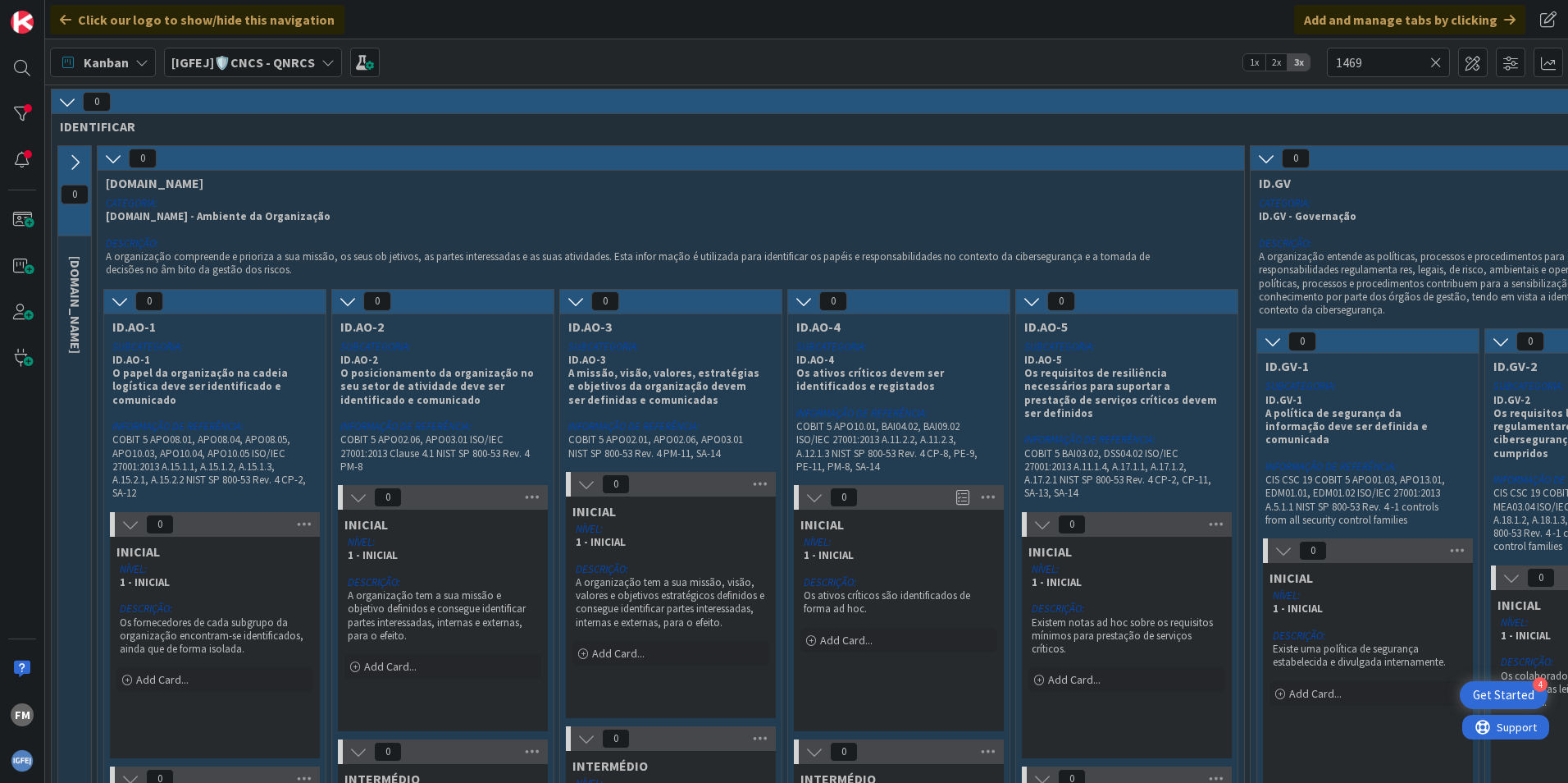
click at [105, 154] on icon at bounding box center [114, 158] width 18 height 18
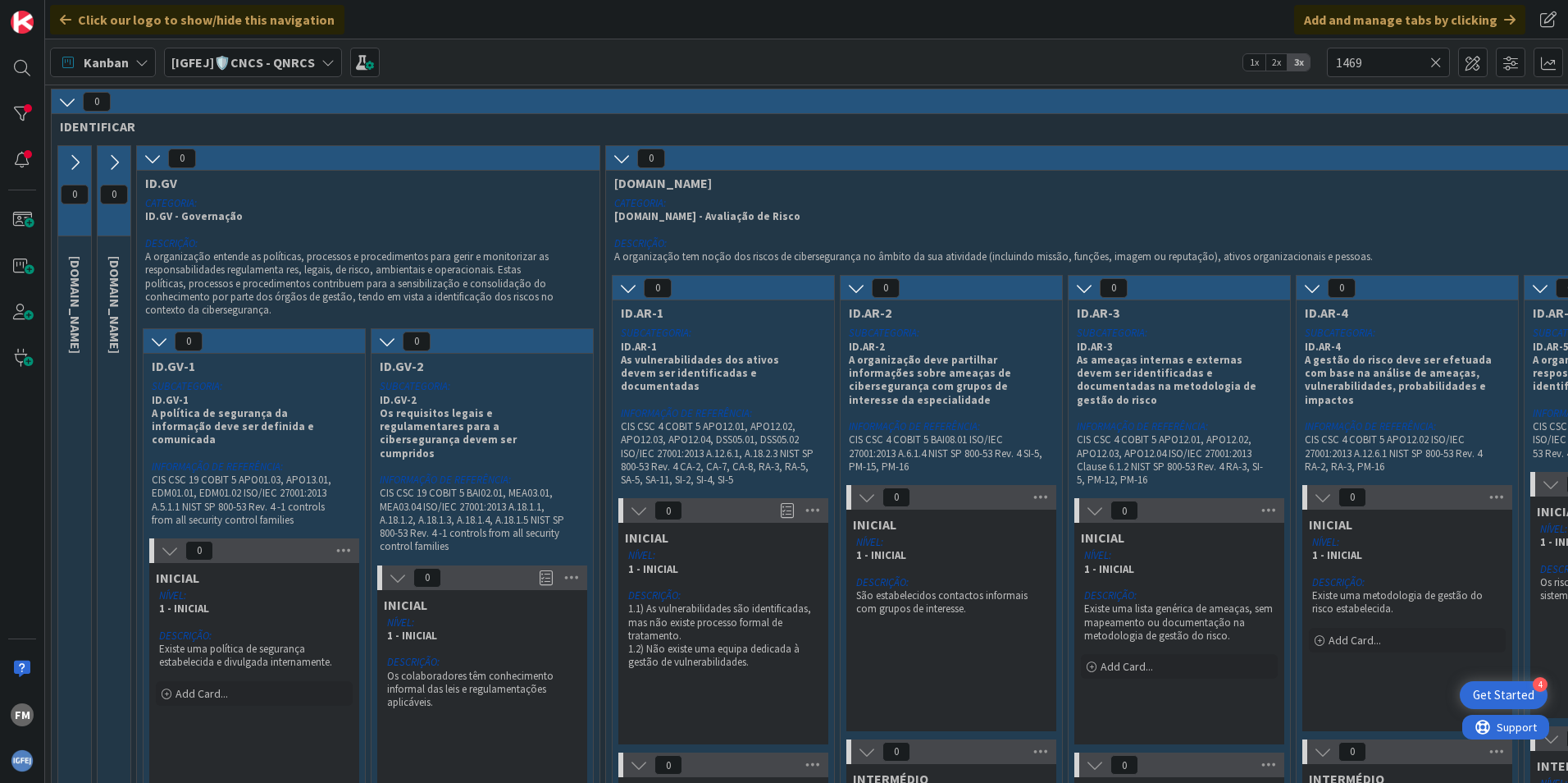
click at [143, 156] on button at bounding box center [152, 158] width 21 height 21
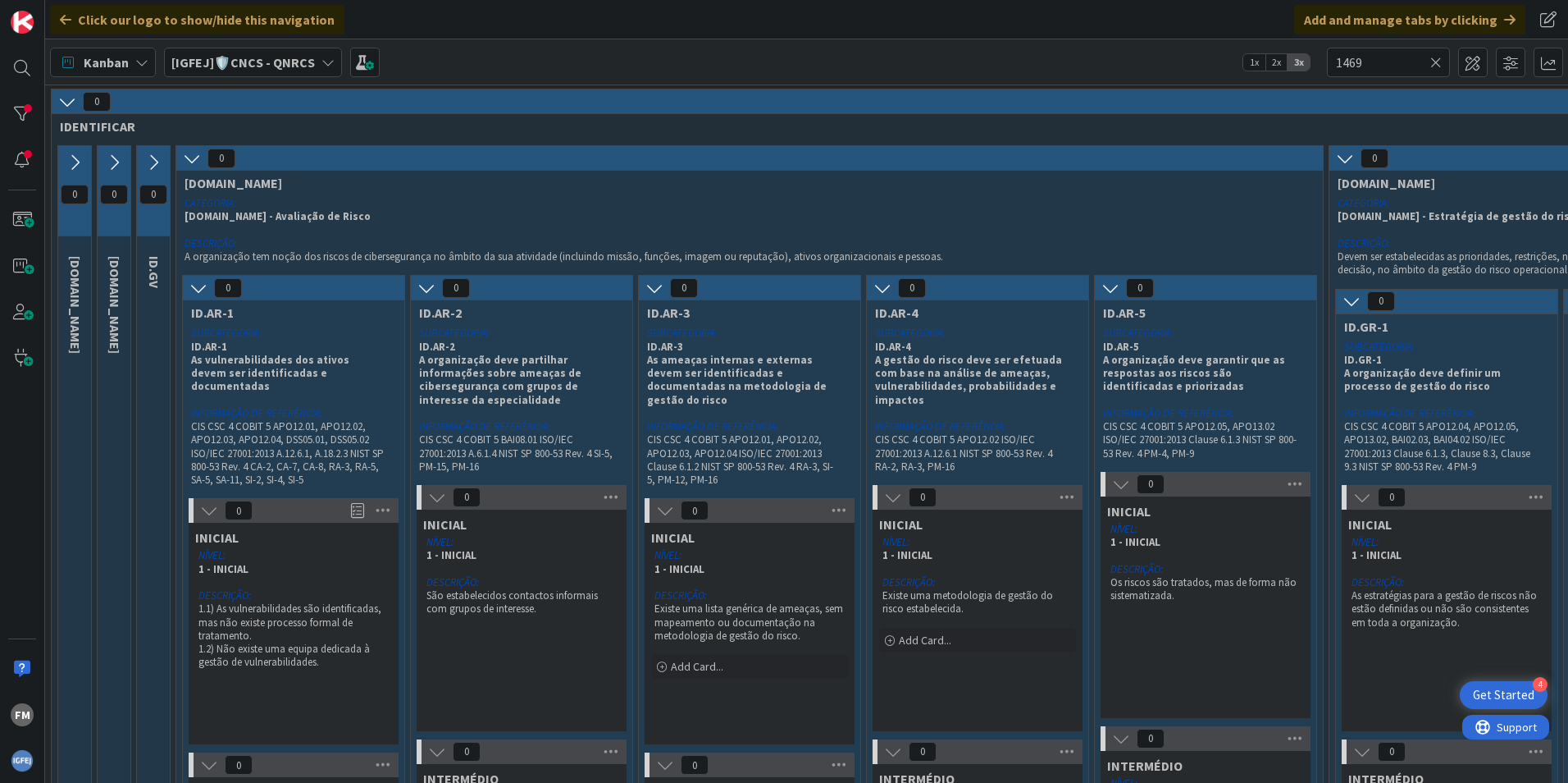
click at [70, 102] on icon at bounding box center [68, 102] width 18 height 18
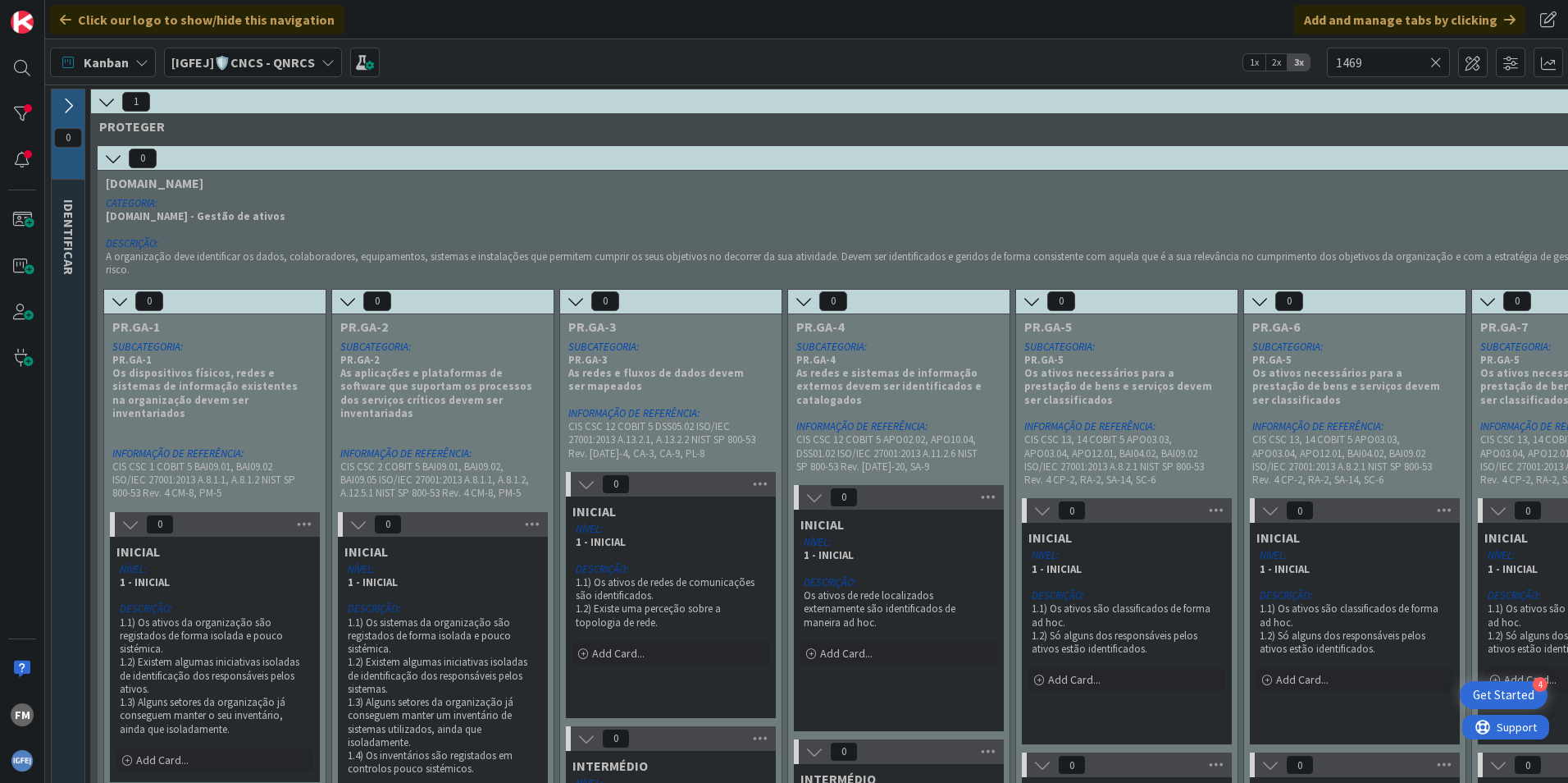
click at [112, 96] on icon at bounding box center [107, 102] width 18 height 18
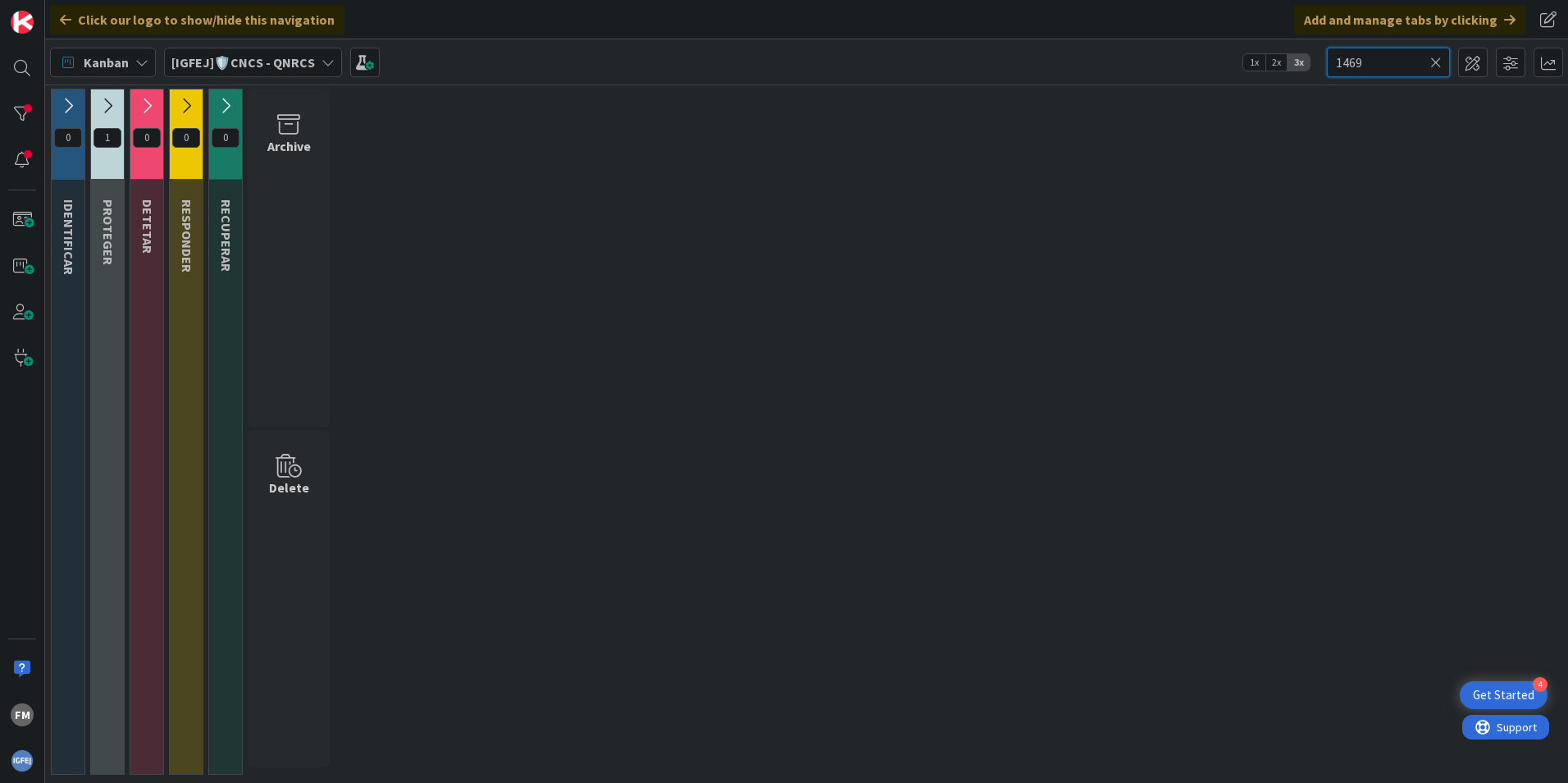
click at [1392, 67] on input "1469" at bounding box center [1388, 62] width 123 height 29
click at [1392, 60] on input "1469" at bounding box center [1388, 62] width 123 height 29
click at [114, 108] on icon at bounding box center [108, 106] width 18 height 18
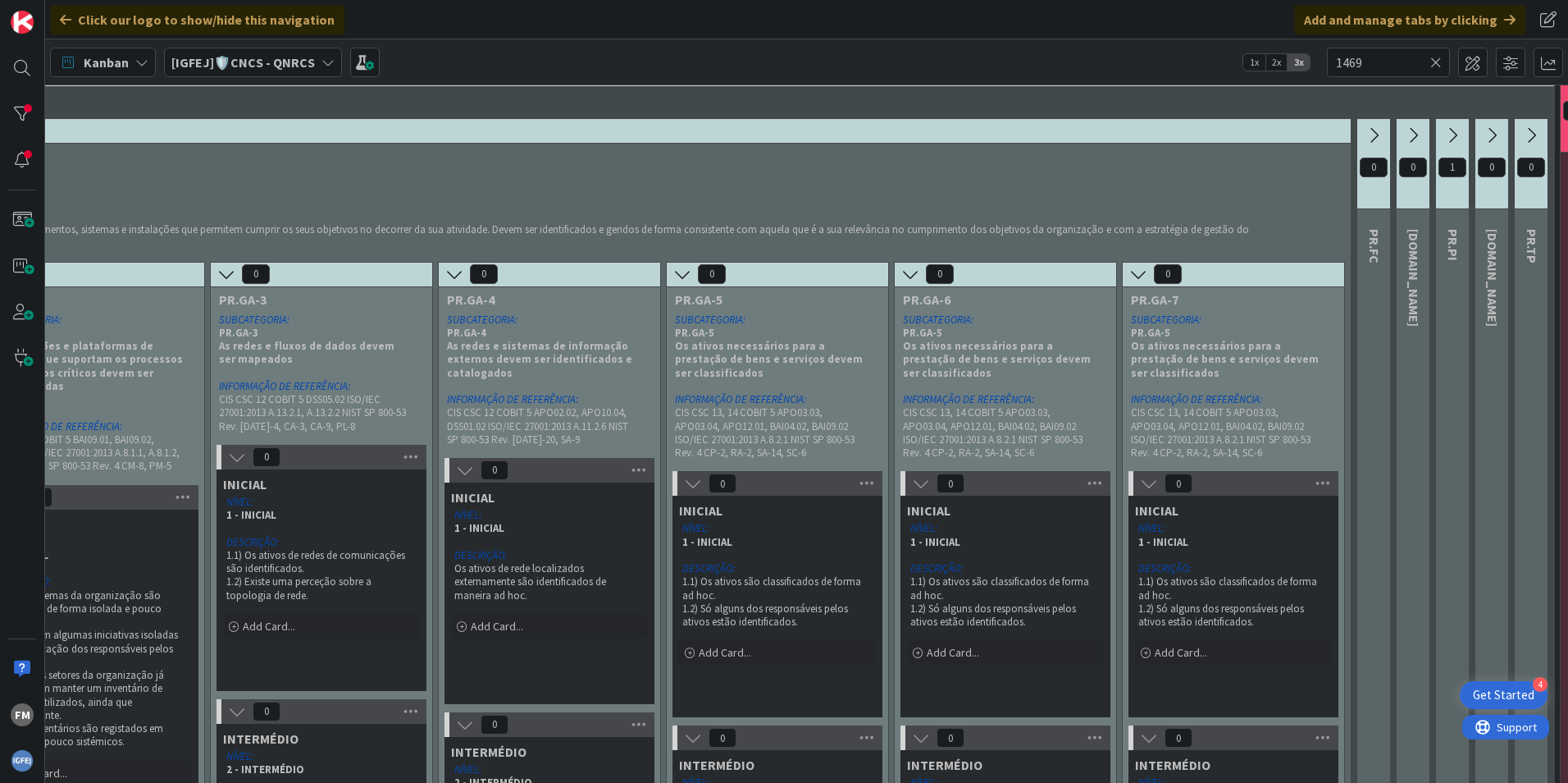
scroll to position [0, 350]
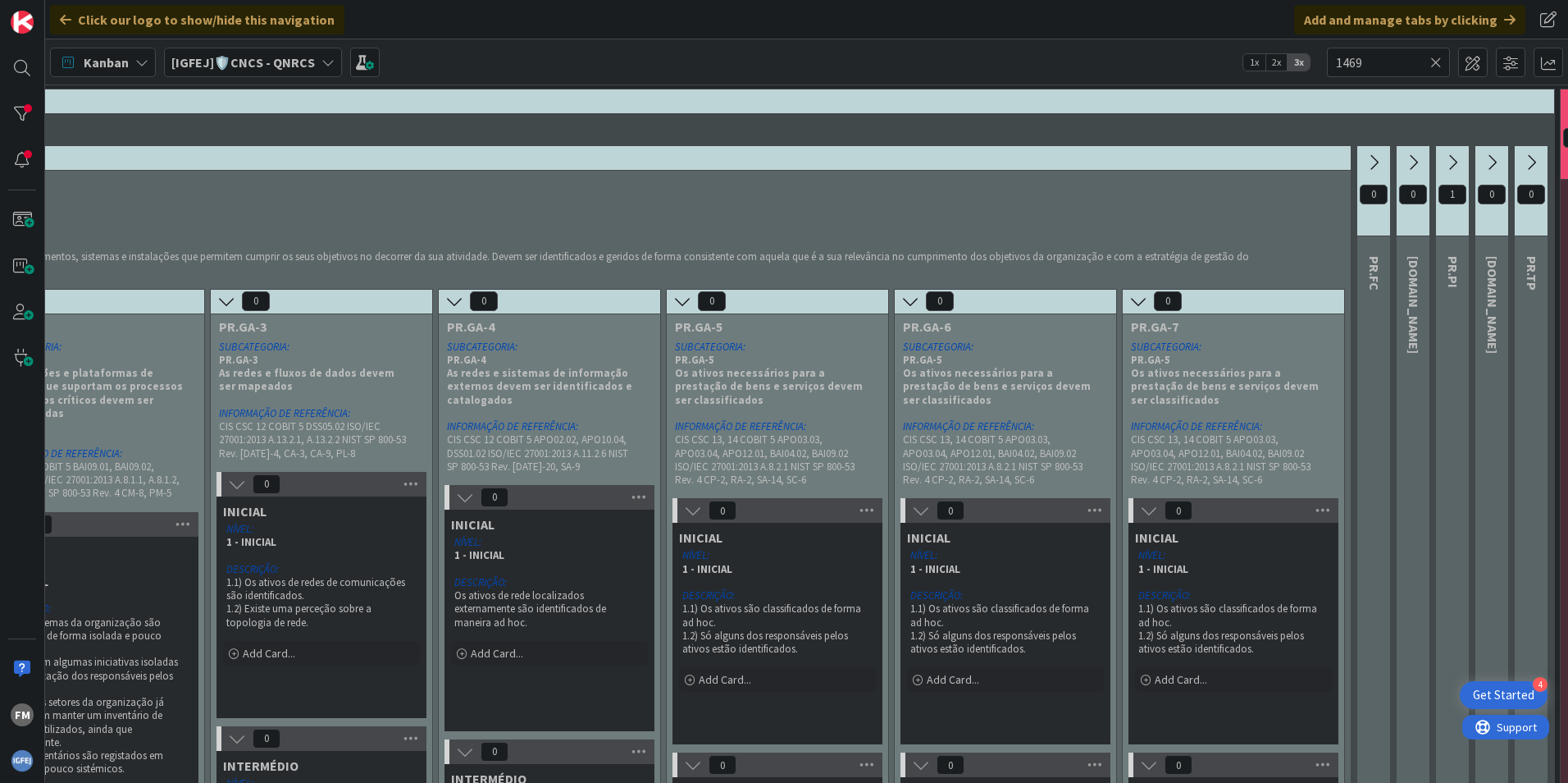
click at [1448, 159] on icon at bounding box center [1453, 162] width 18 height 18
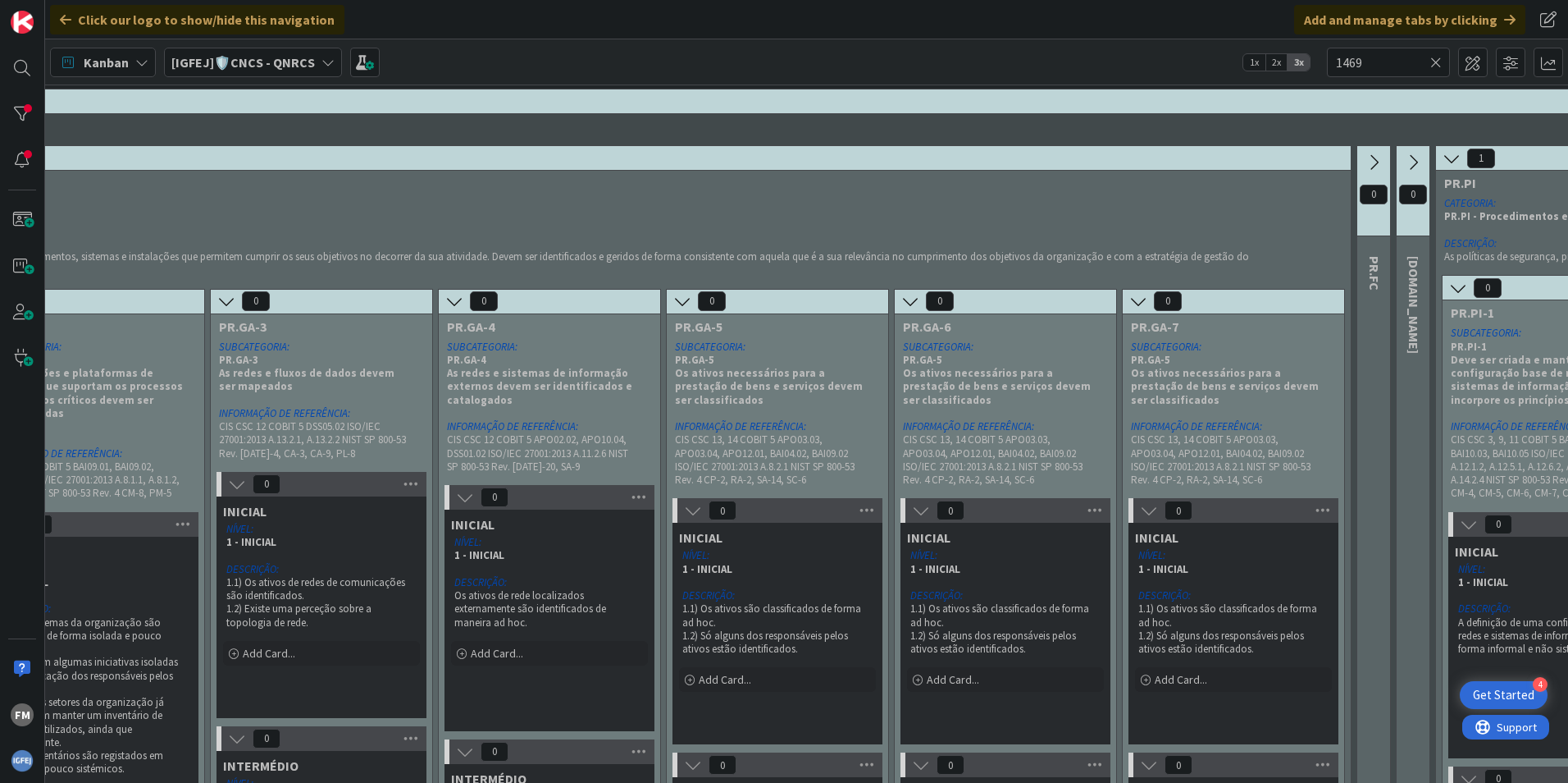
click at [1453, 158] on icon at bounding box center [1452, 158] width 18 height 18
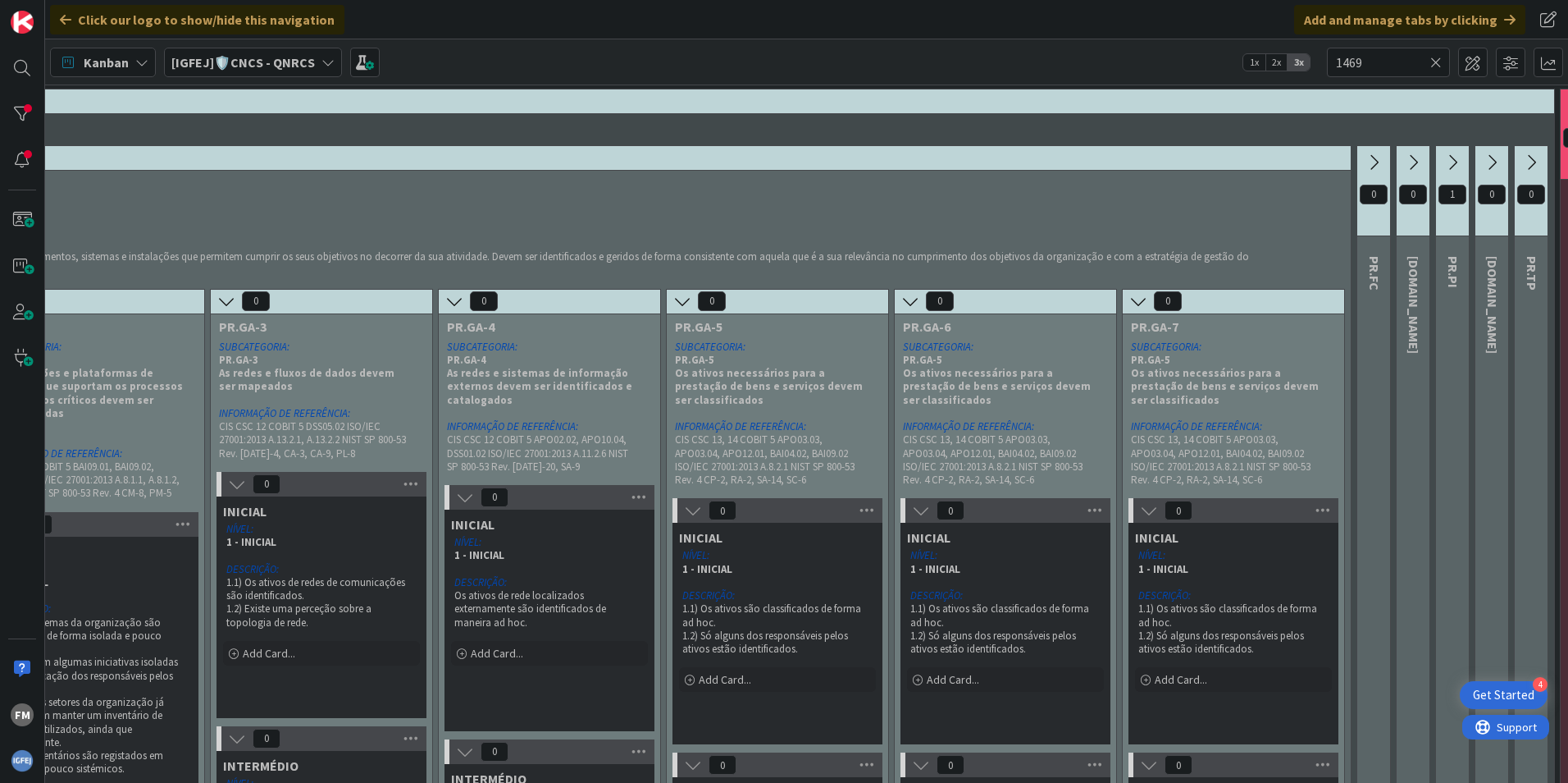
click at [1453, 158] on icon at bounding box center [1453, 162] width 18 height 18
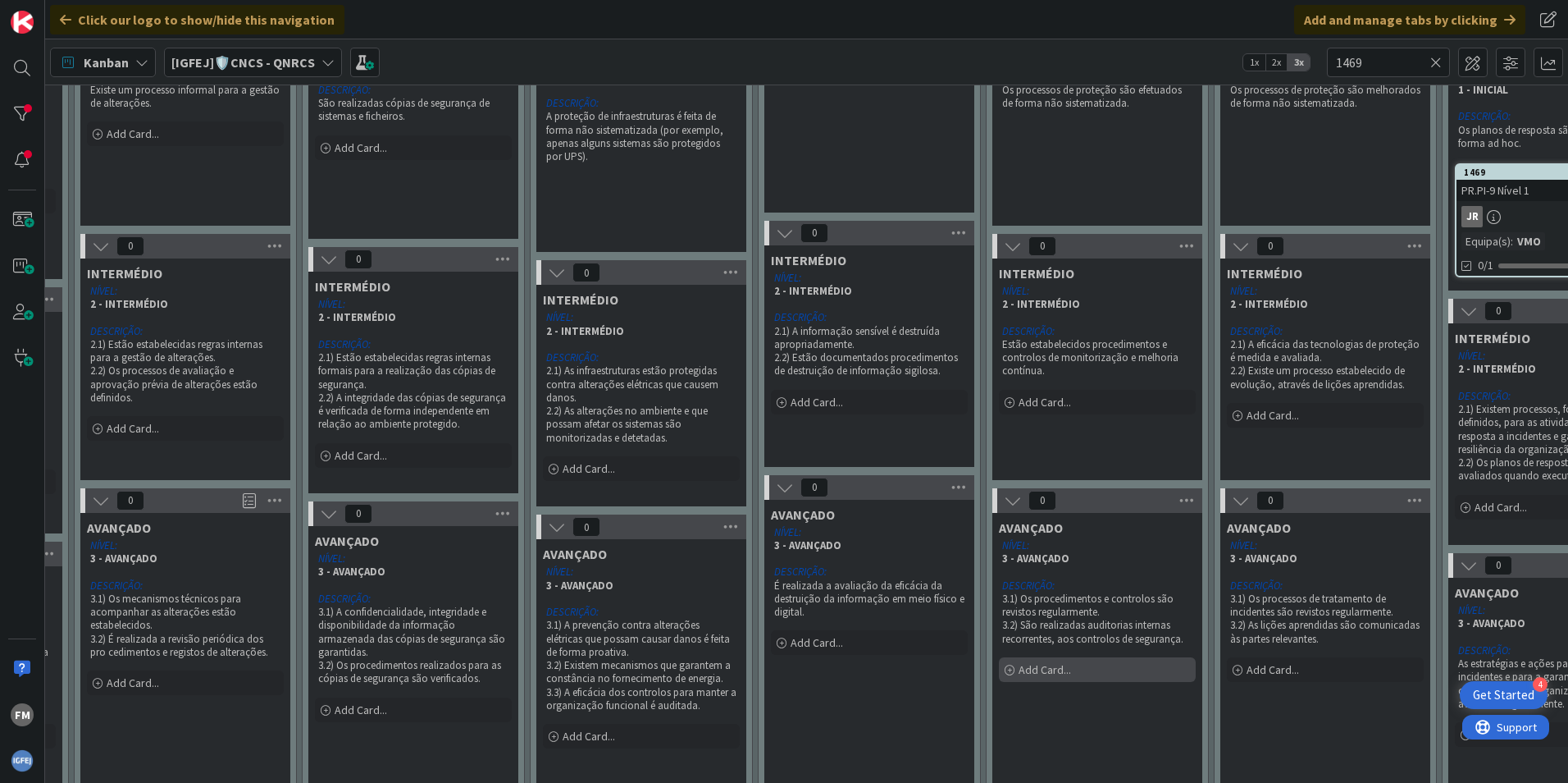
scroll to position [164, 2173]
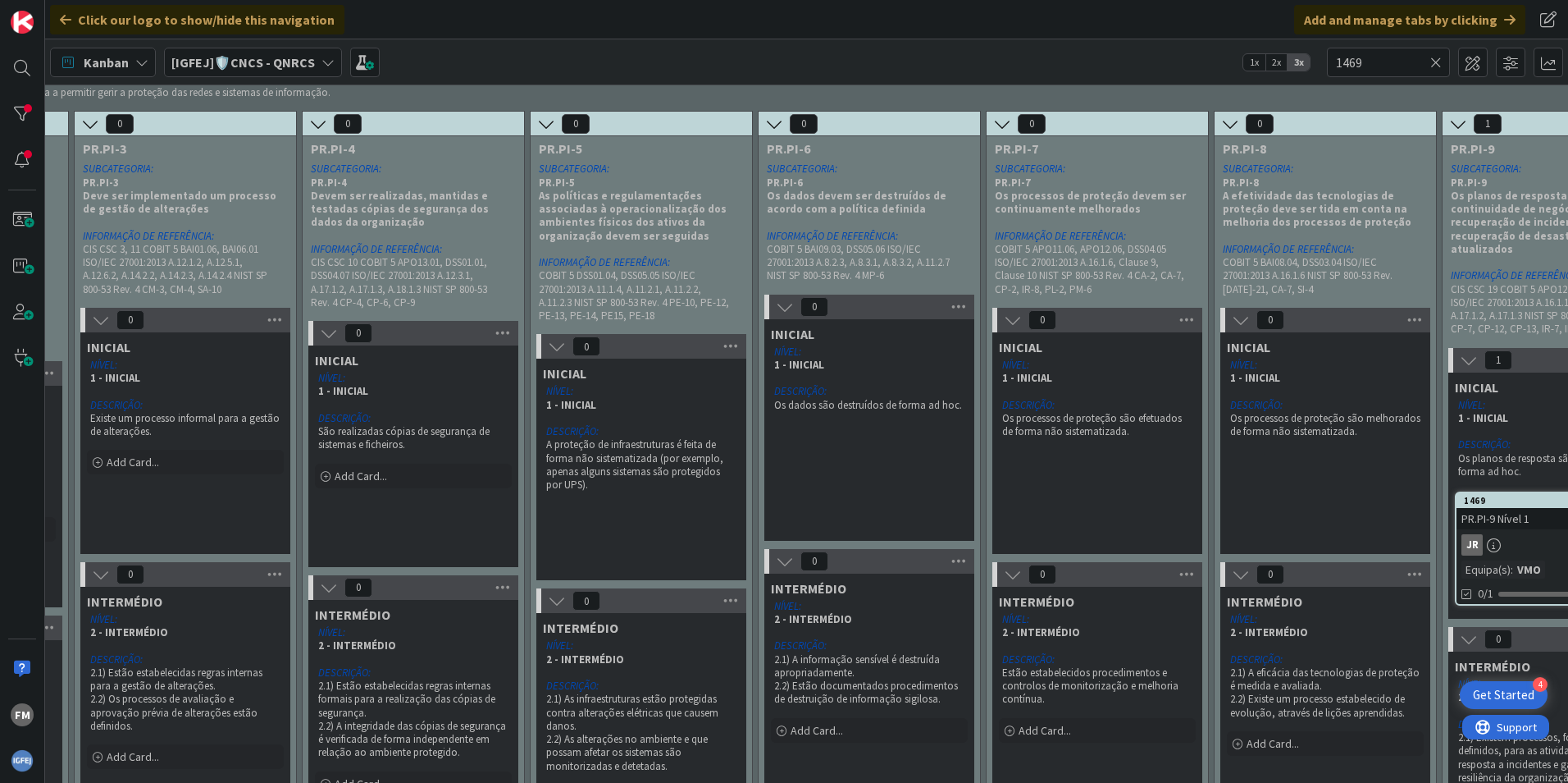
click at [1471, 351] on icon at bounding box center [1469, 361] width 18 height 18
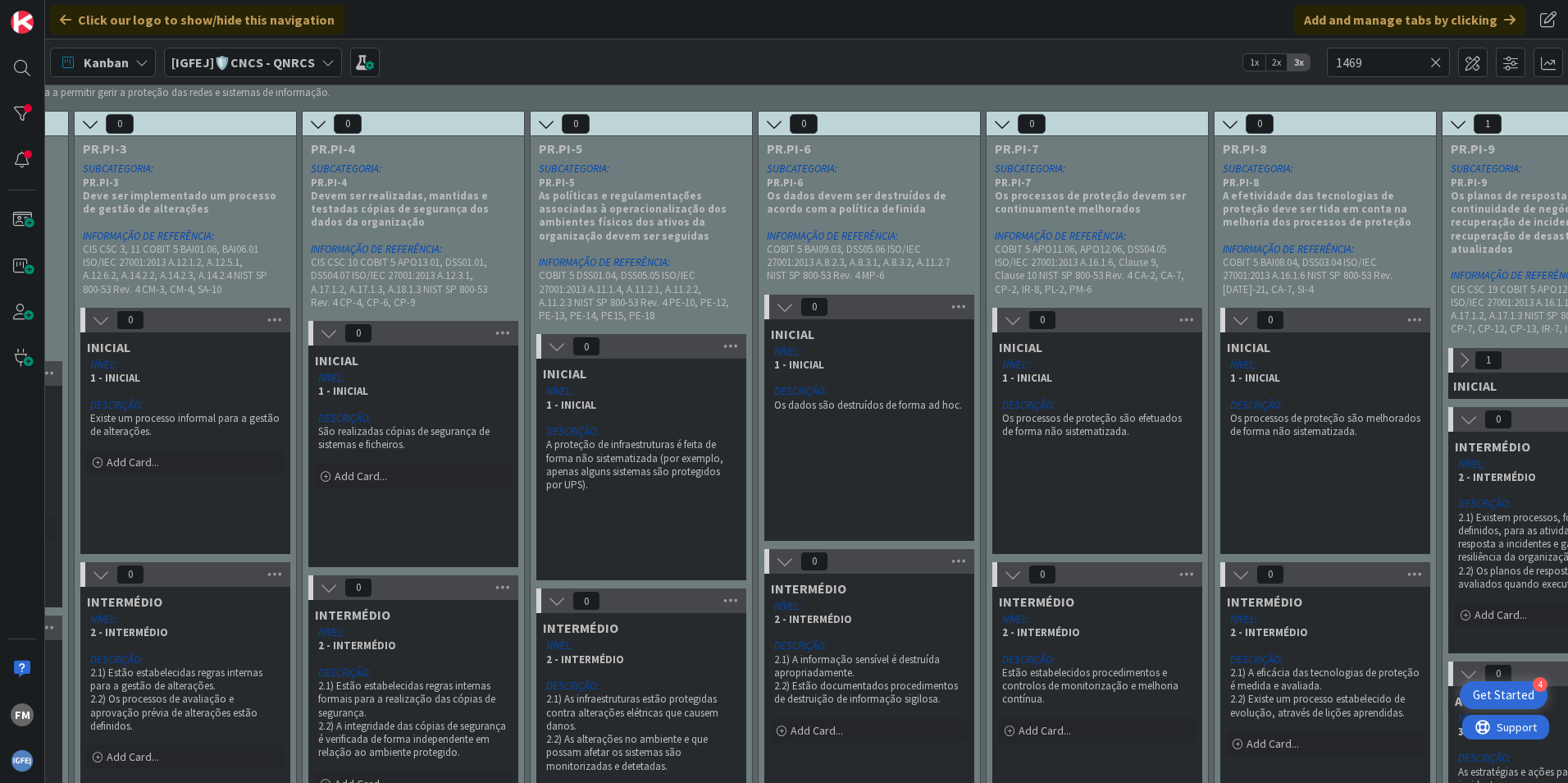
click at [1471, 351] on icon at bounding box center [1464, 361] width 18 height 18
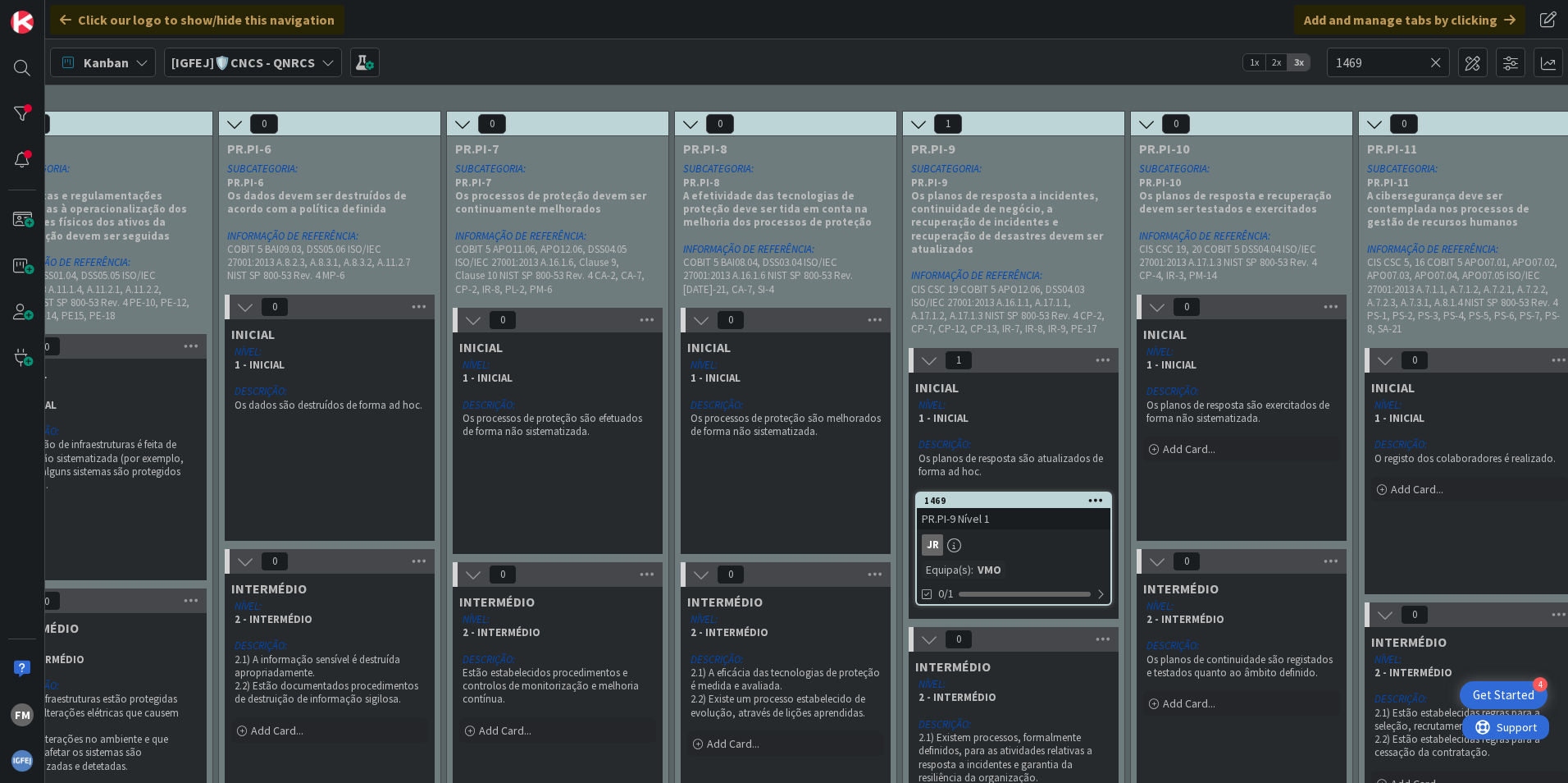
scroll to position [164, 2750]
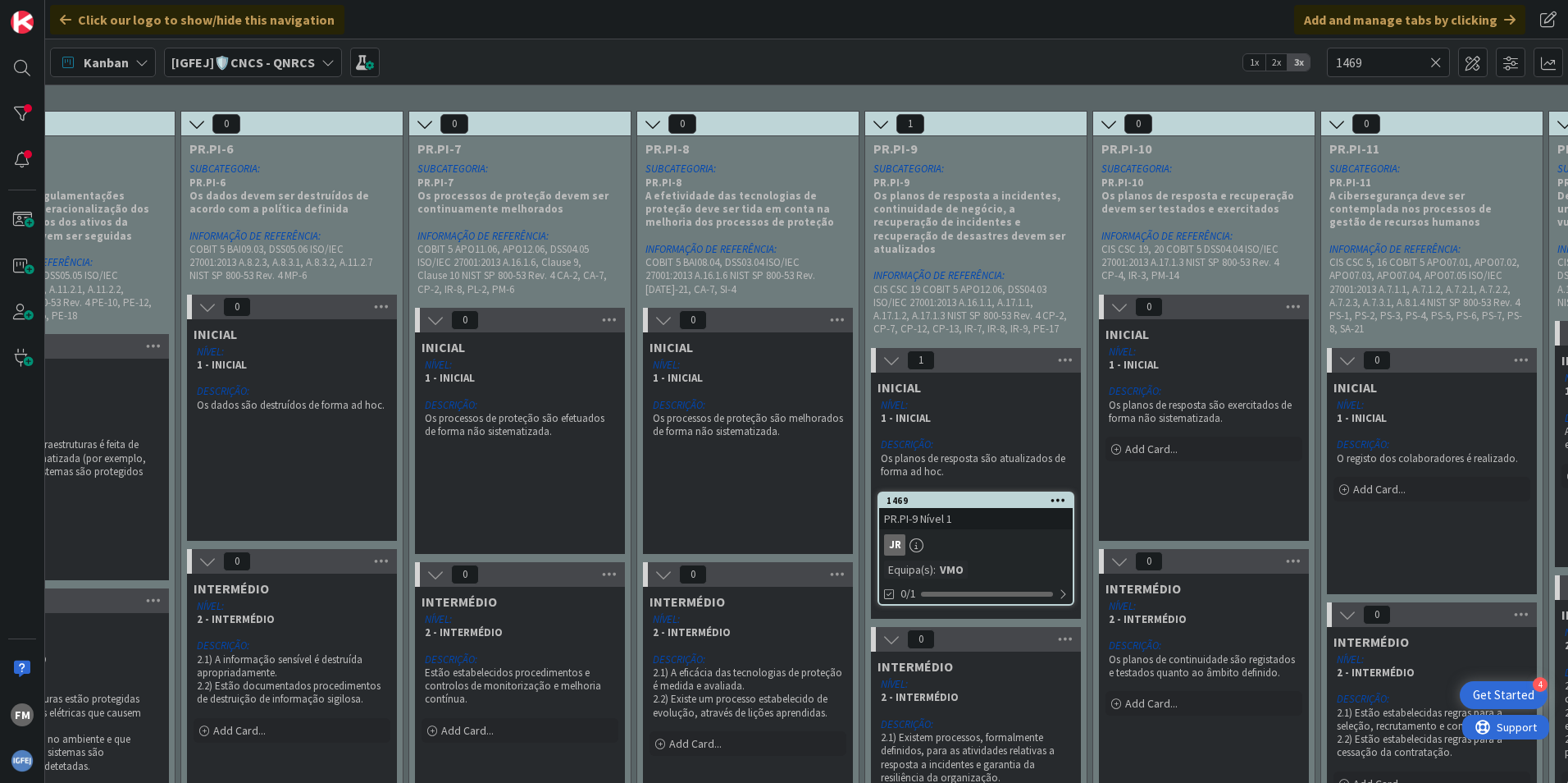
click at [1024, 348] on div "1" at bounding box center [976, 360] width 210 height 24
click at [952, 512] on span "PR.PI-9 Nível 1" at bounding box center [917, 519] width 68 height 15
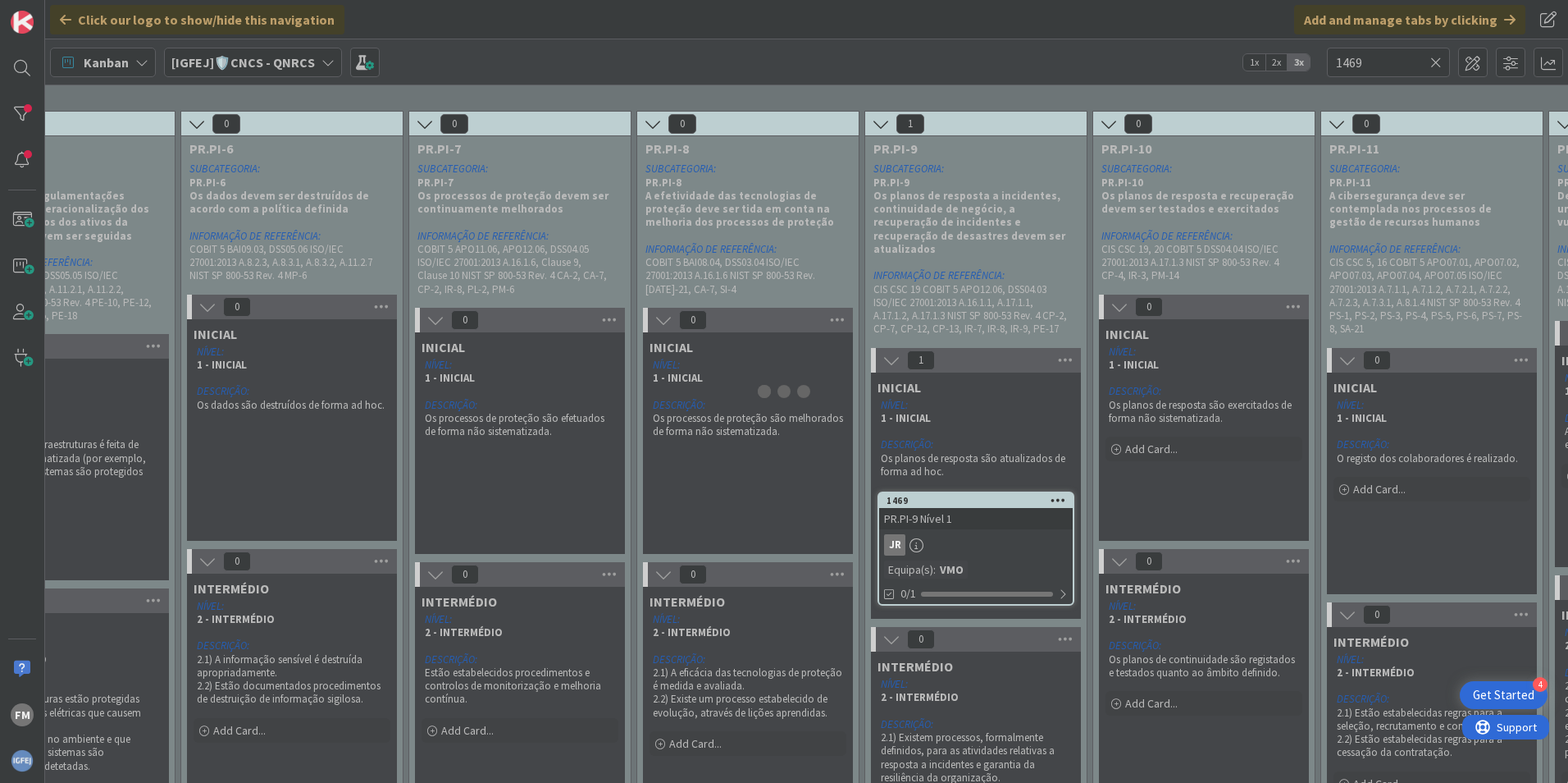
click at [952, 512] on div at bounding box center [784, 392] width 1568 height 783
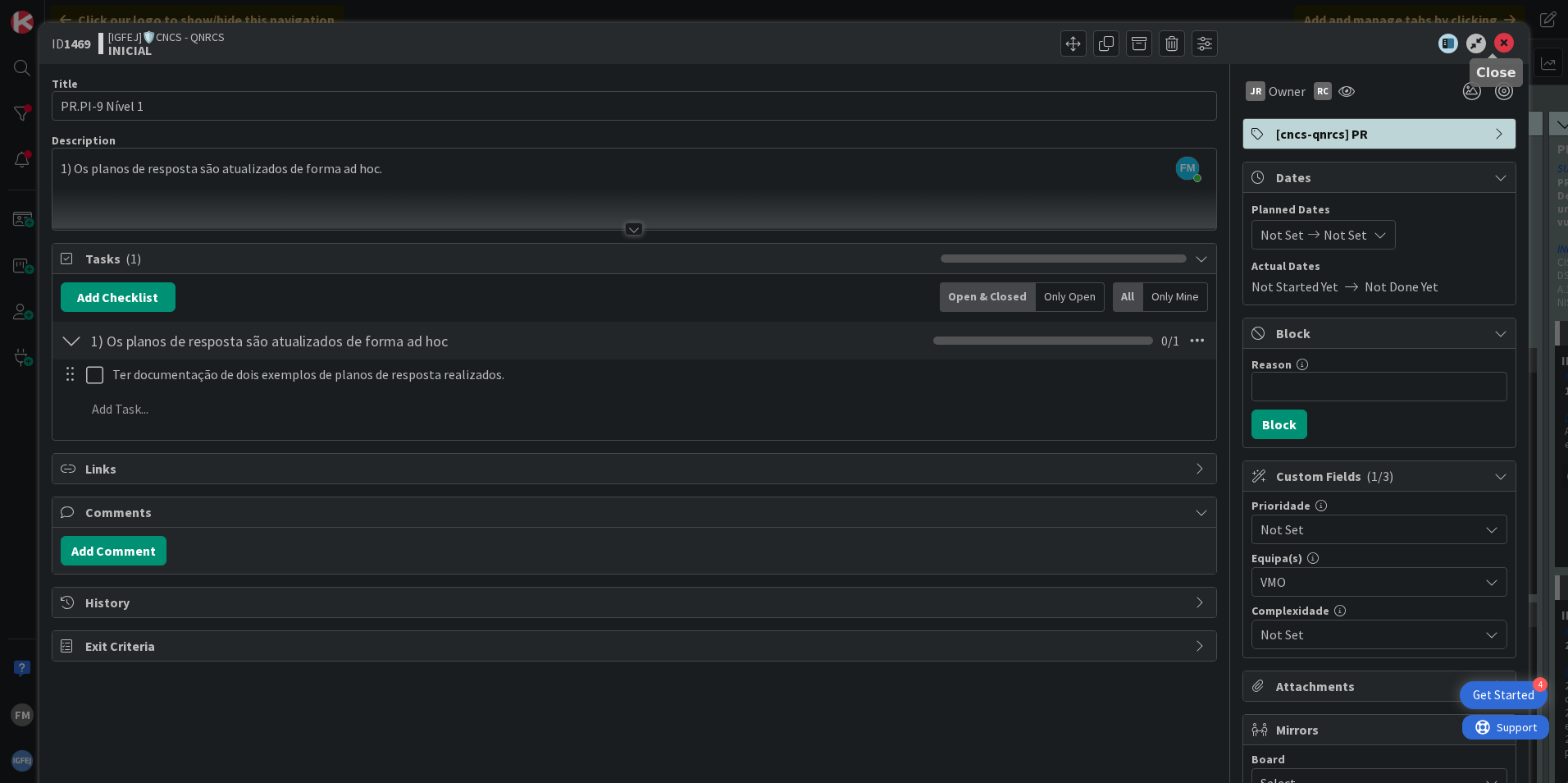
click at [1496, 48] on icon at bounding box center [1504, 44] width 20 height 20
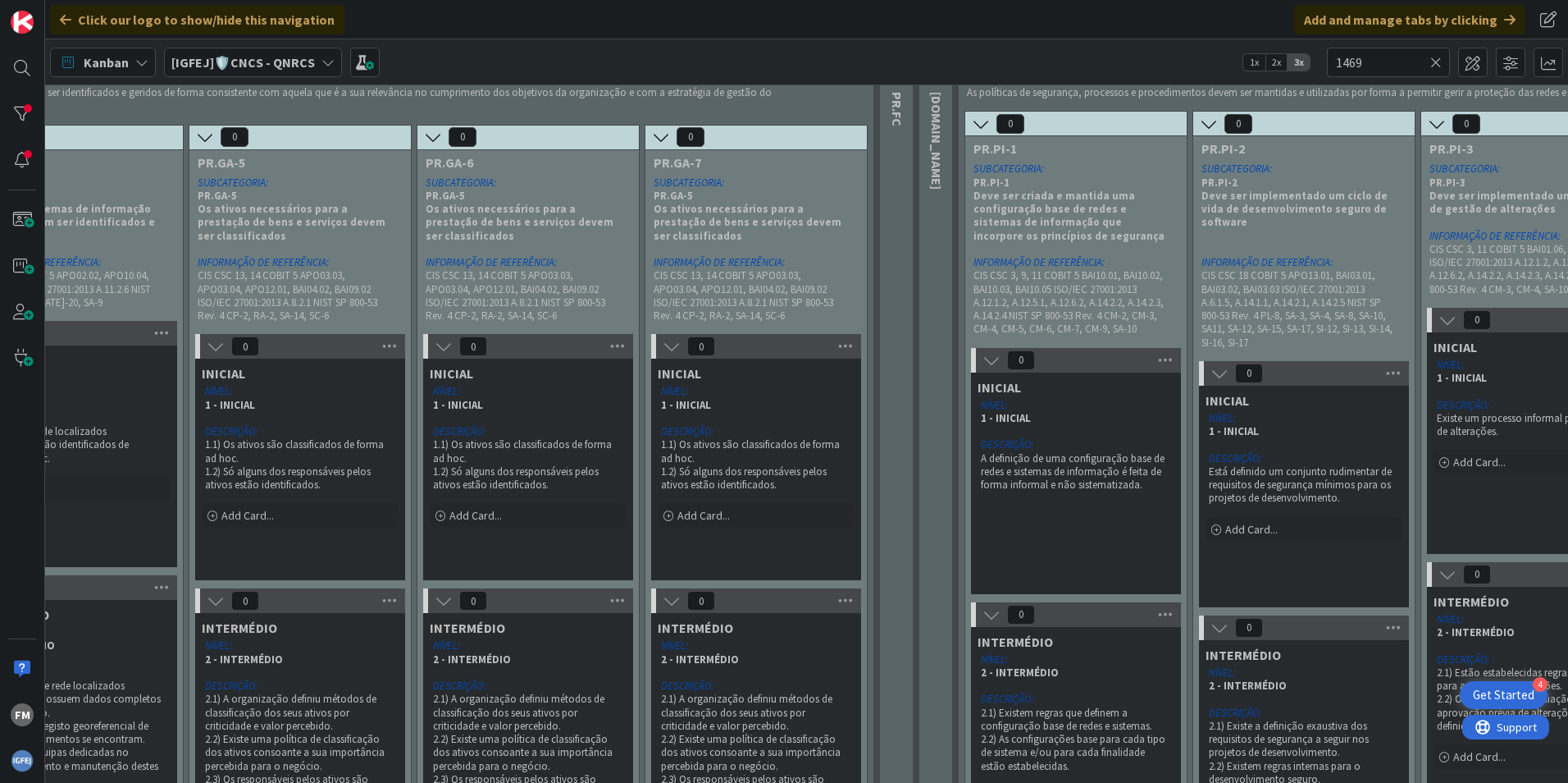
scroll to position [164, 0]
